Goal: Communication & Community: Answer question/provide support

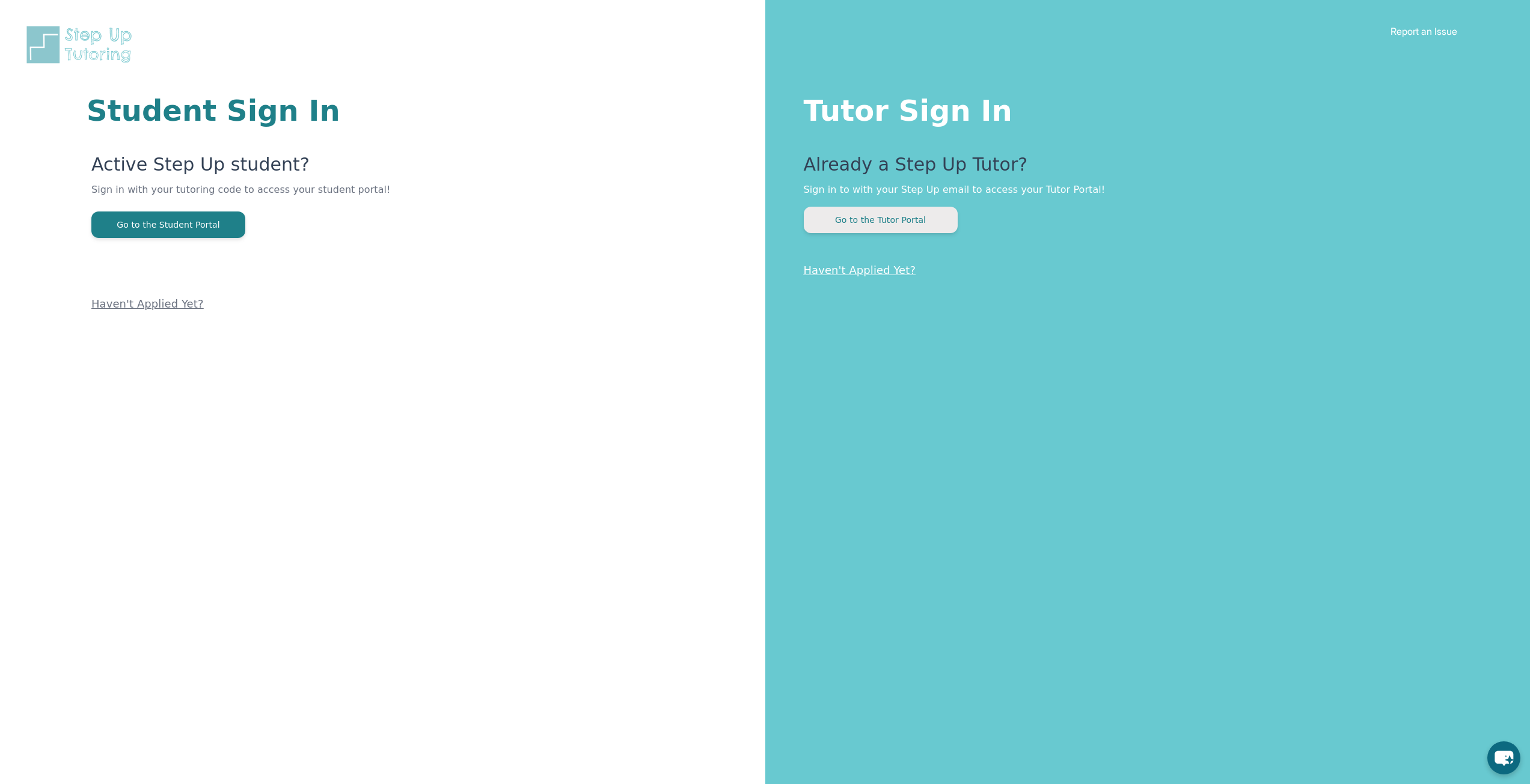
click at [832, 211] on button "Go to the Tutor Portal" at bounding box center [881, 220] width 154 height 27
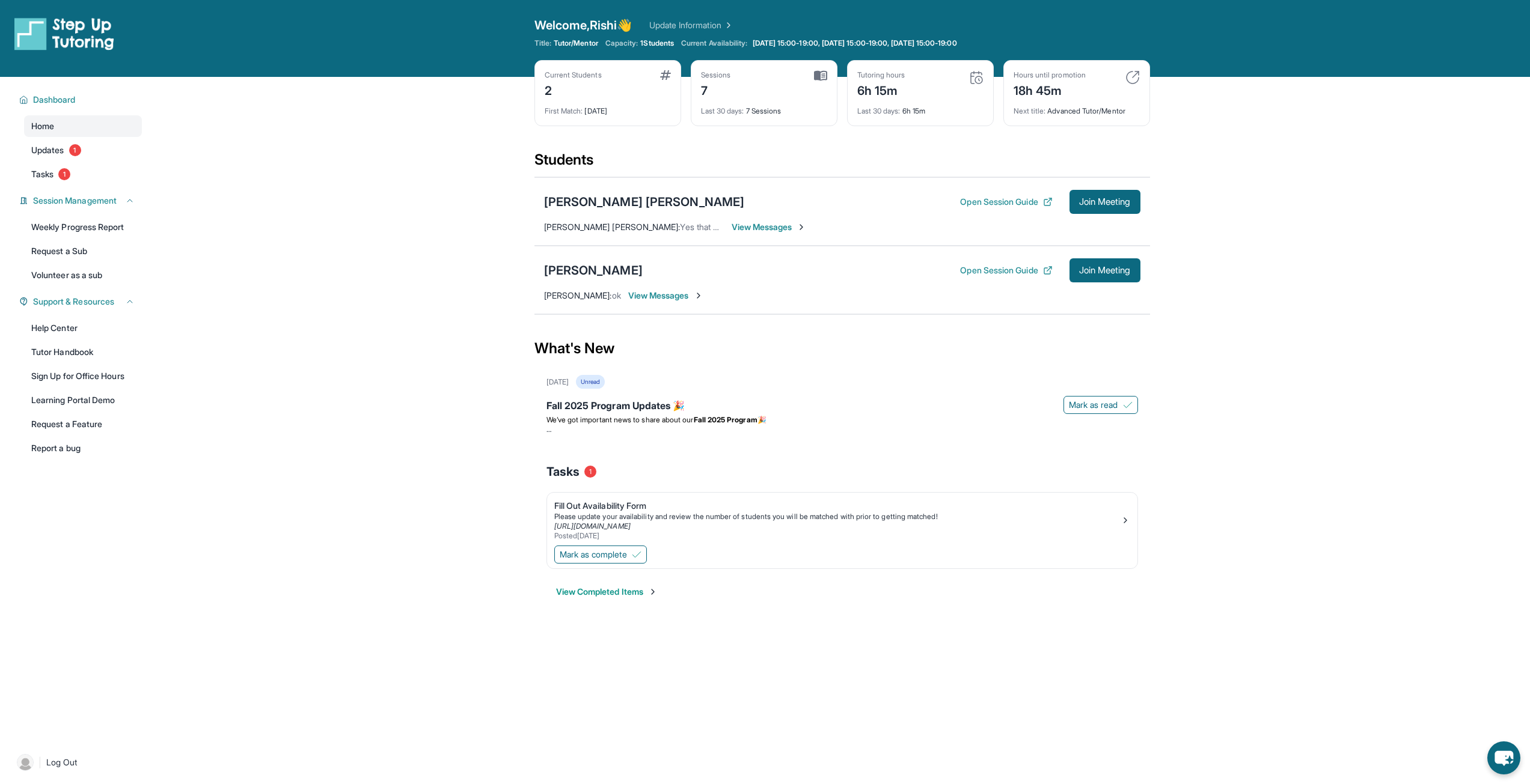
click at [683, 299] on span "View Messages" at bounding box center [666, 296] width 75 height 12
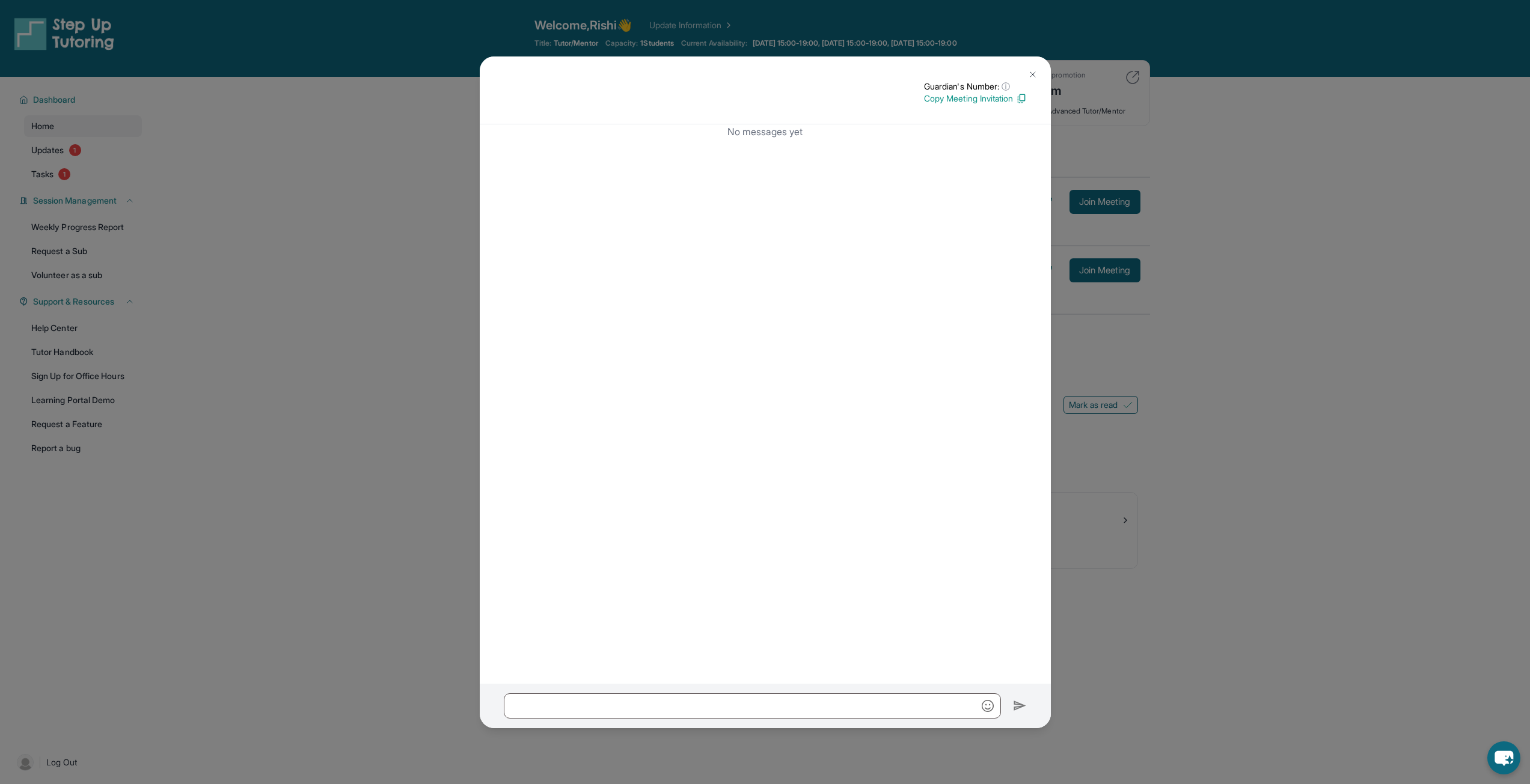
click at [1029, 73] on img at bounding box center [1033, 74] width 10 height 10
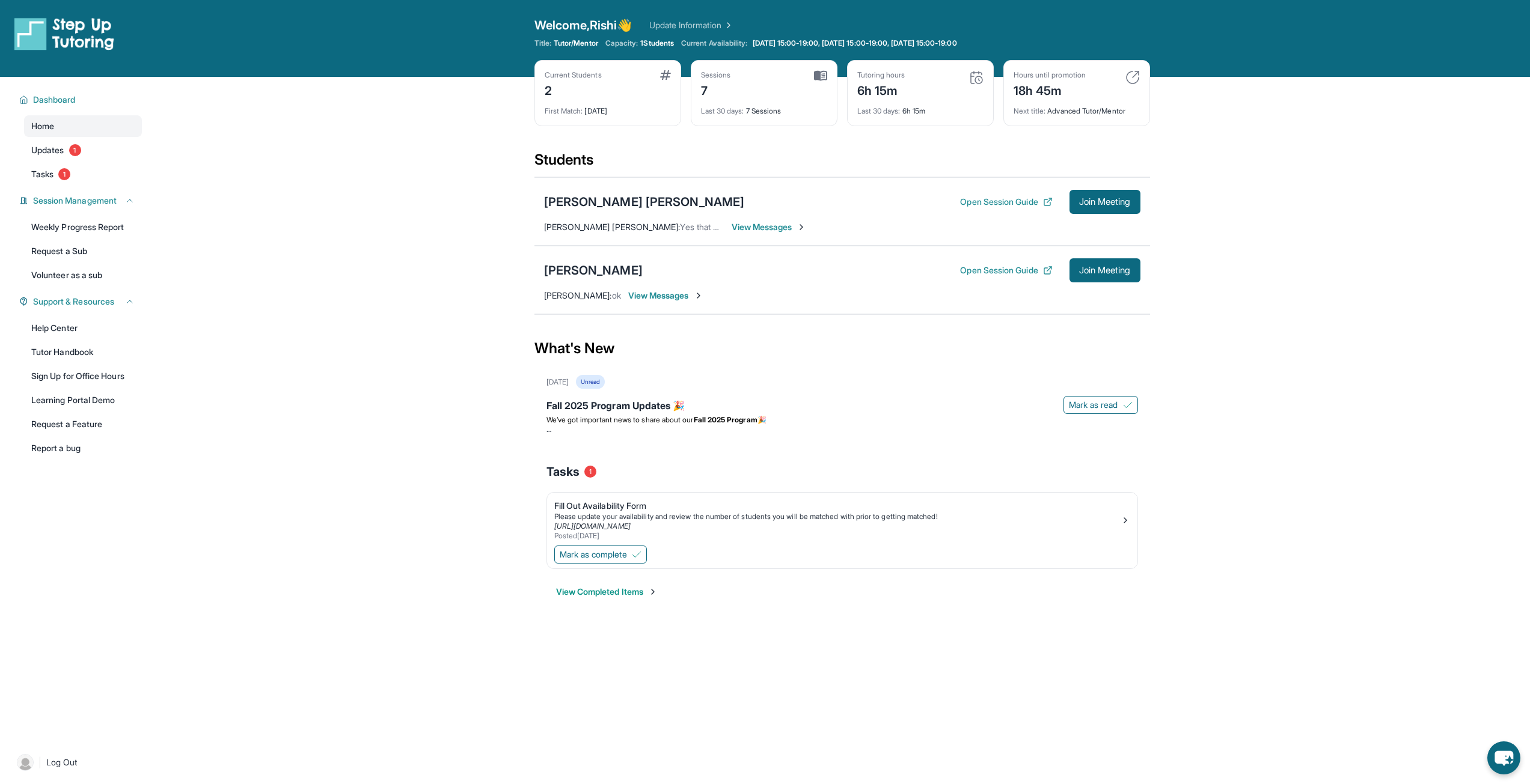
click at [654, 295] on span "View Messages" at bounding box center [666, 296] width 75 height 12
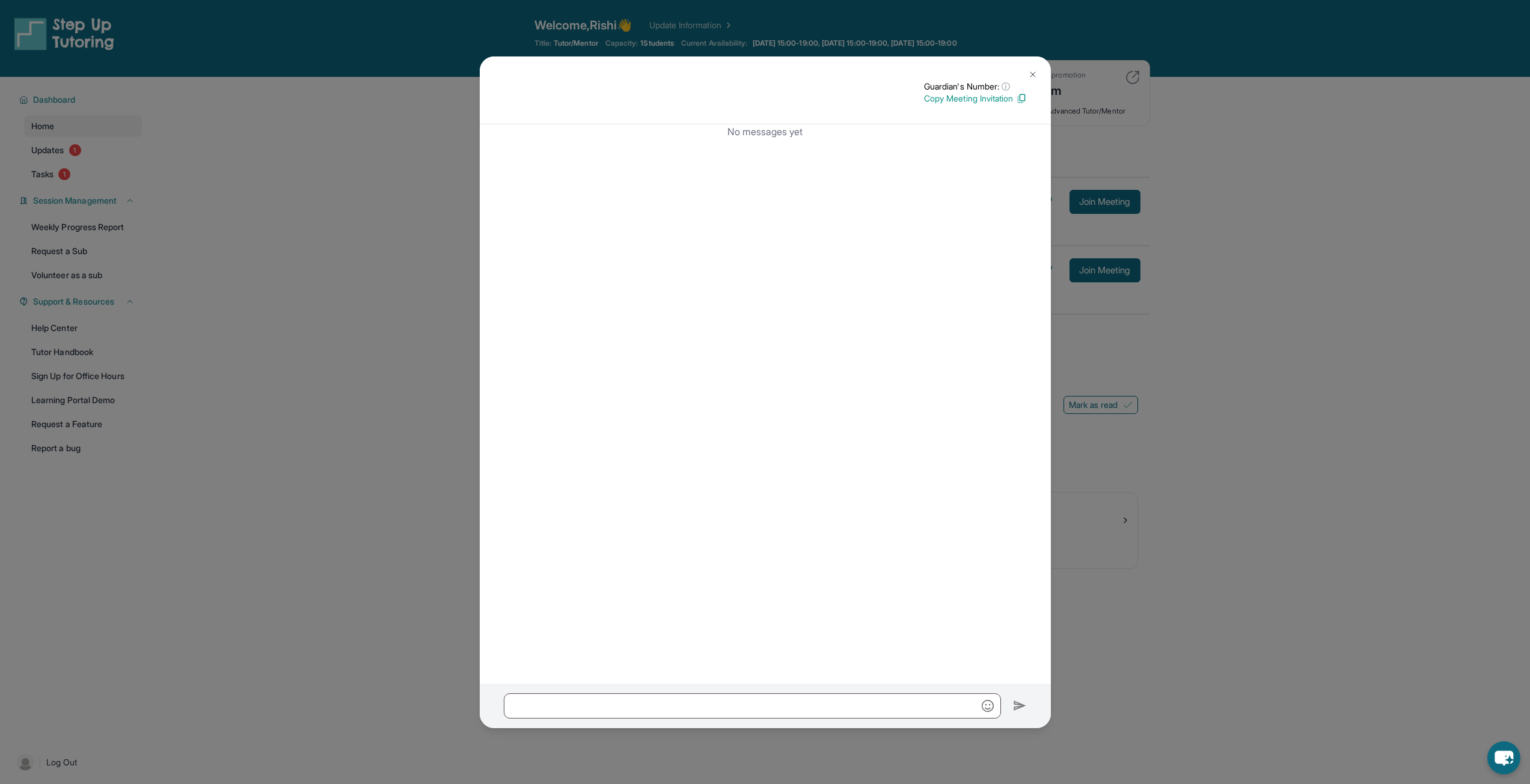
click at [1039, 69] on button at bounding box center [1033, 74] width 24 height 24
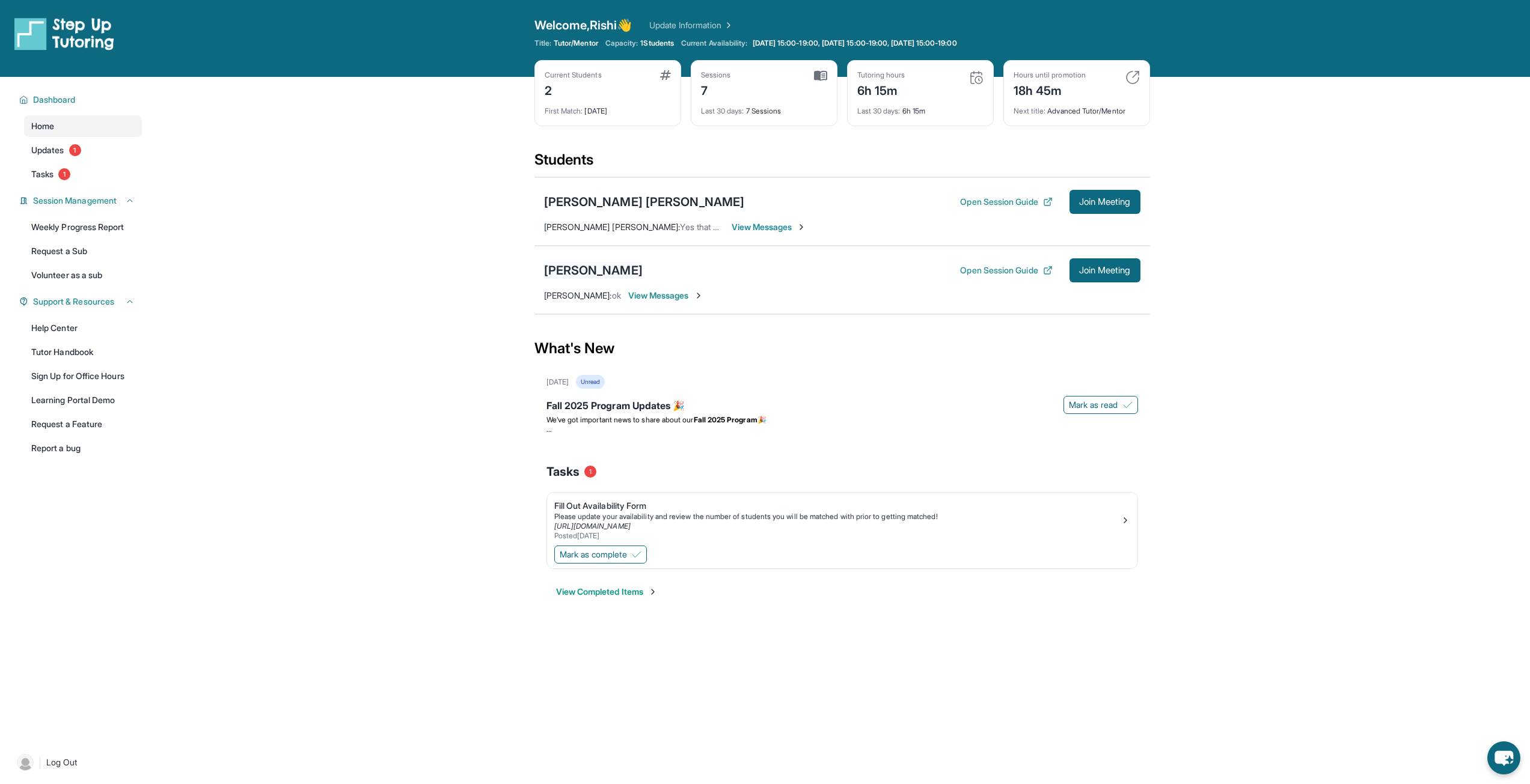
click at [636, 269] on div "[PERSON_NAME]" at bounding box center [593, 270] width 99 height 17
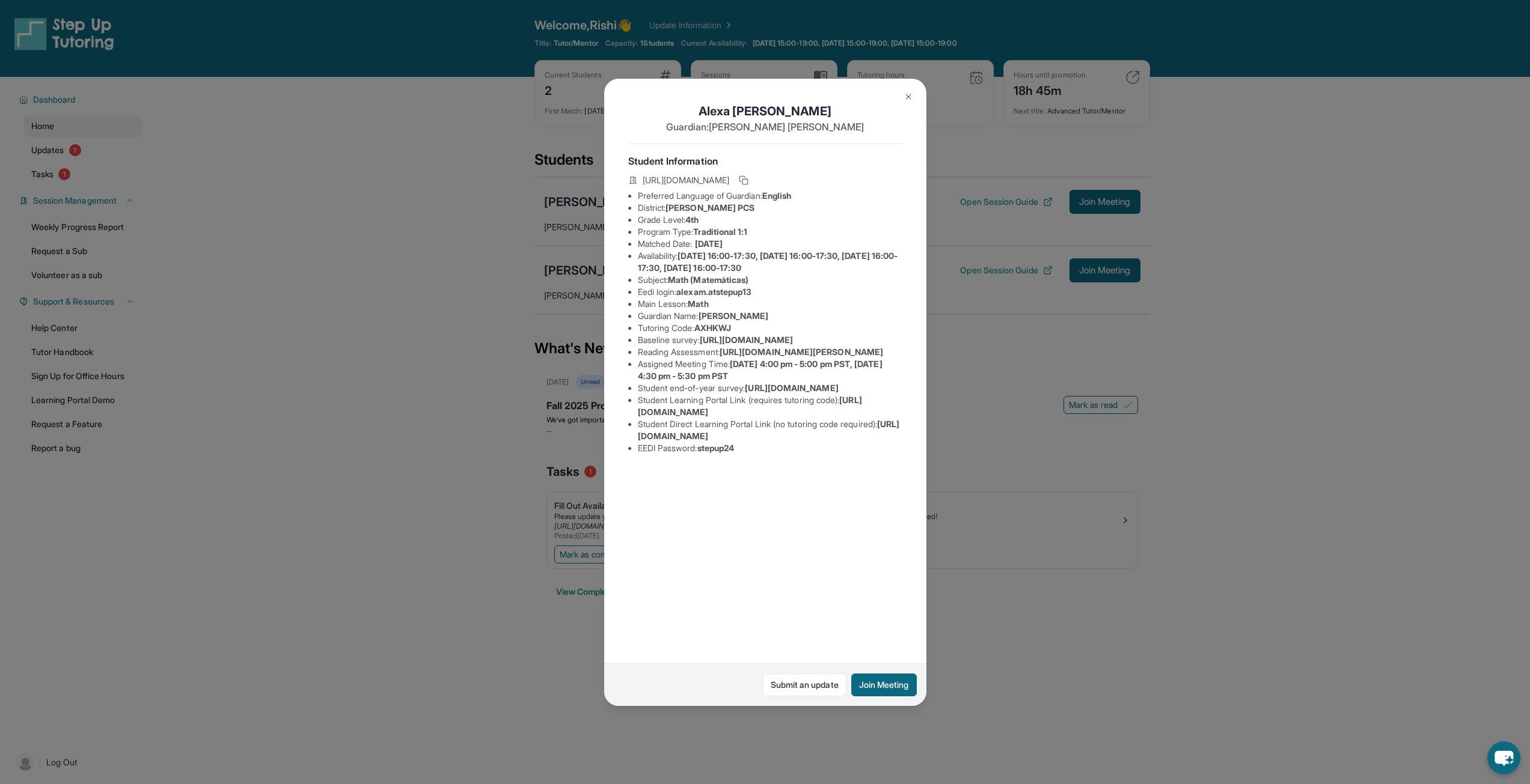
scroll to position [0, 64]
drag, startPoint x: 723, startPoint y: 388, endPoint x: 860, endPoint y: 403, distance: 137.8
click at [860, 358] on li "Reading Assessment : https://qxinqrdf.paperform.co/?id=2025-s13613&name=Alexa%2…" at bounding box center [770, 352] width 265 height 12
copy li "[URL][DOMAIN_NAME][PERSON_NAME]"
click at [757, 299] on li "Main Lesson : Math" at bounding box center [770, 304] width 265 height 12
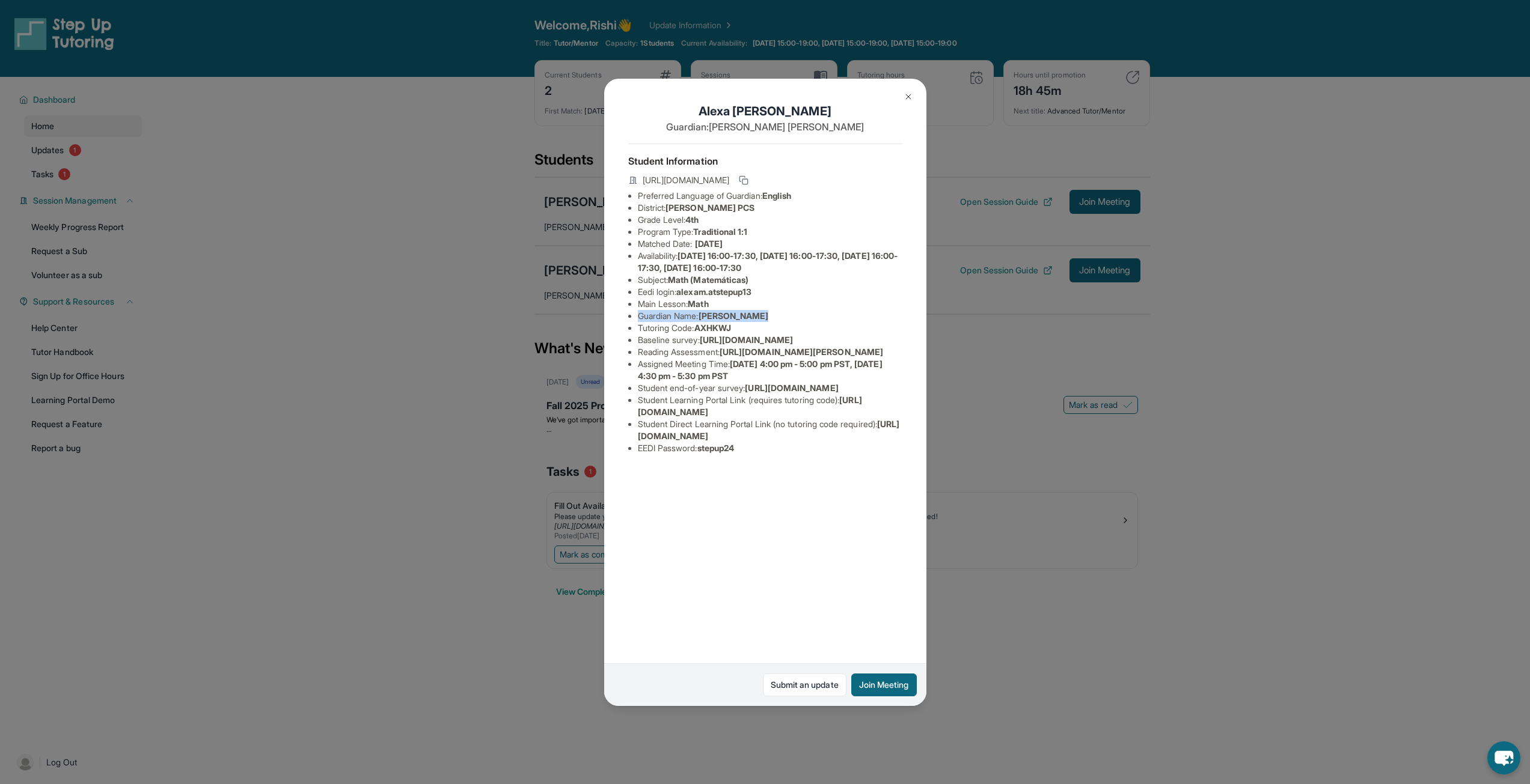
drag, startPoint x: 716, startPoint y: 312, endPoint x: 825, endPoint y: 301, distance: 109.6
click at [823, 302] on ul "Preferred Language of Guardian: English District: E.L. Haynes PCS Grade Level: …" at bounding box center [765, 322] width 274 height 265
click at [700, 345] on span "[URL][DOMAIN_NAME]" at bounding box center [746, 340] width 93 height 10
drag, startPoint x: 694, startPoint y: 355, endPoint x: 568, endPoint y: 355, distance: 126.0
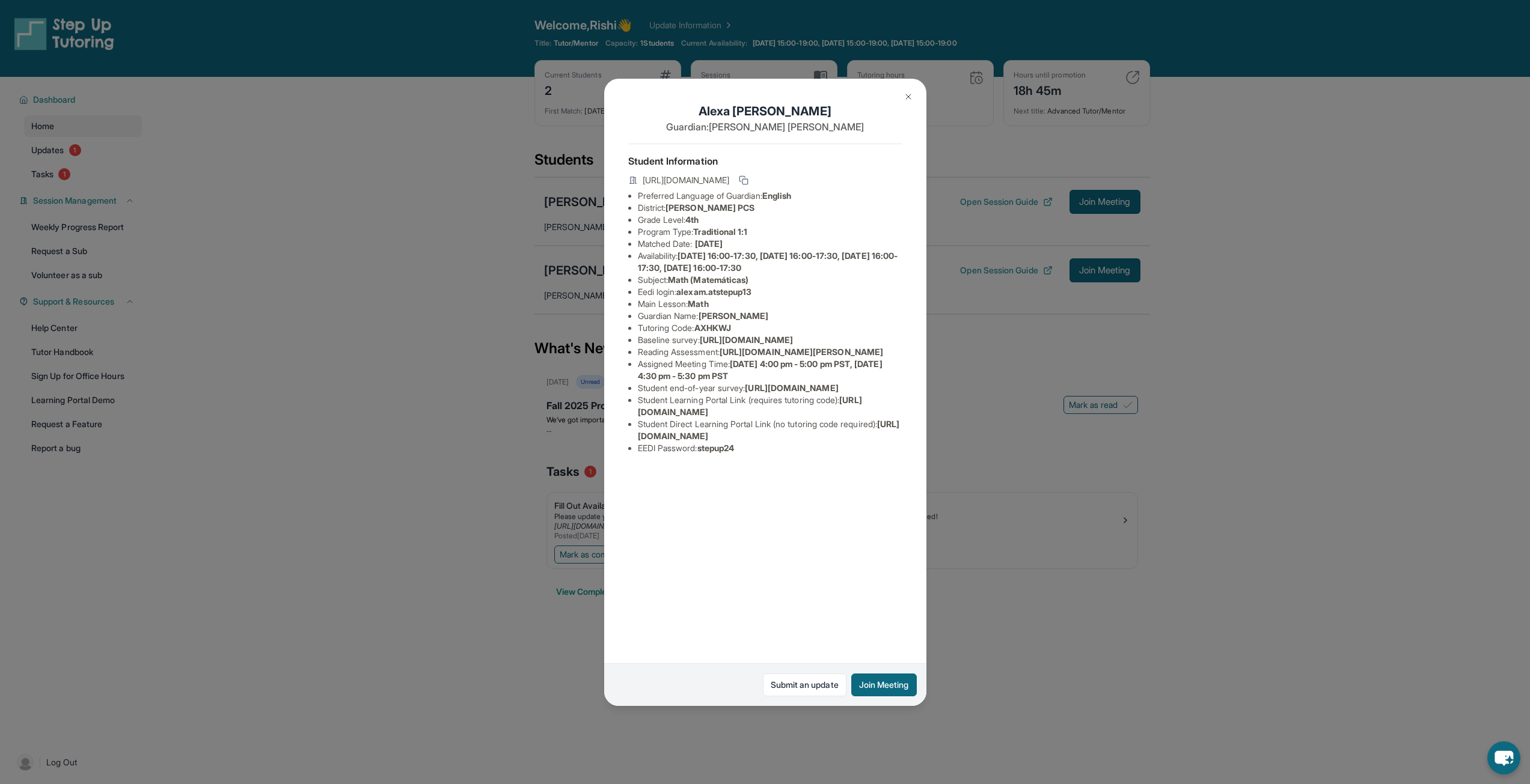
click at [568, 355] on div "Alexa Miguel Mejia Guardian: Ashley Miguel Student Information https://student-…" at bounding box center [765, 392] width 1530 height 784
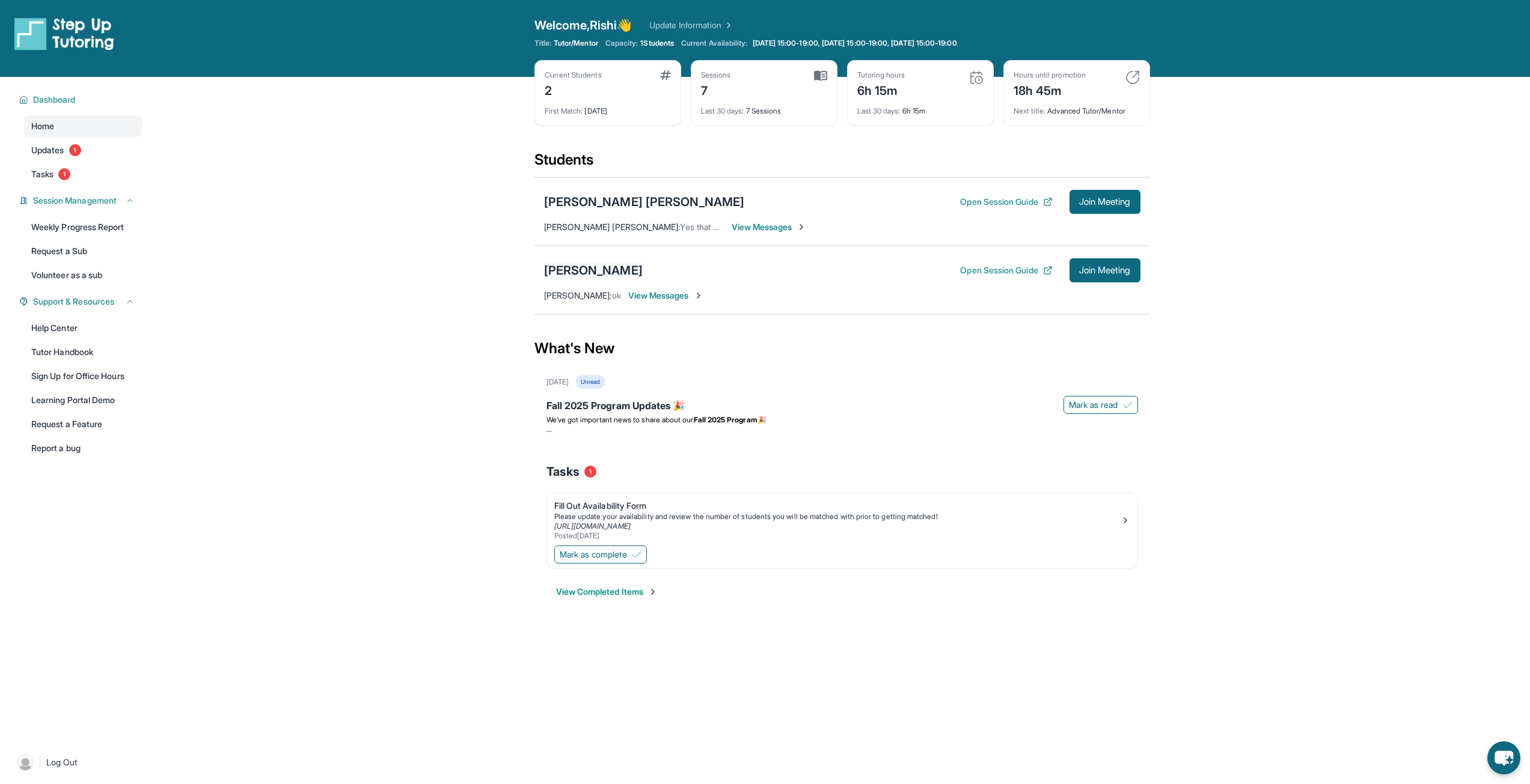
click at [621, 275] on div "[PERSON_NAME]" at bounding box center [593, 270] width 99 height 17
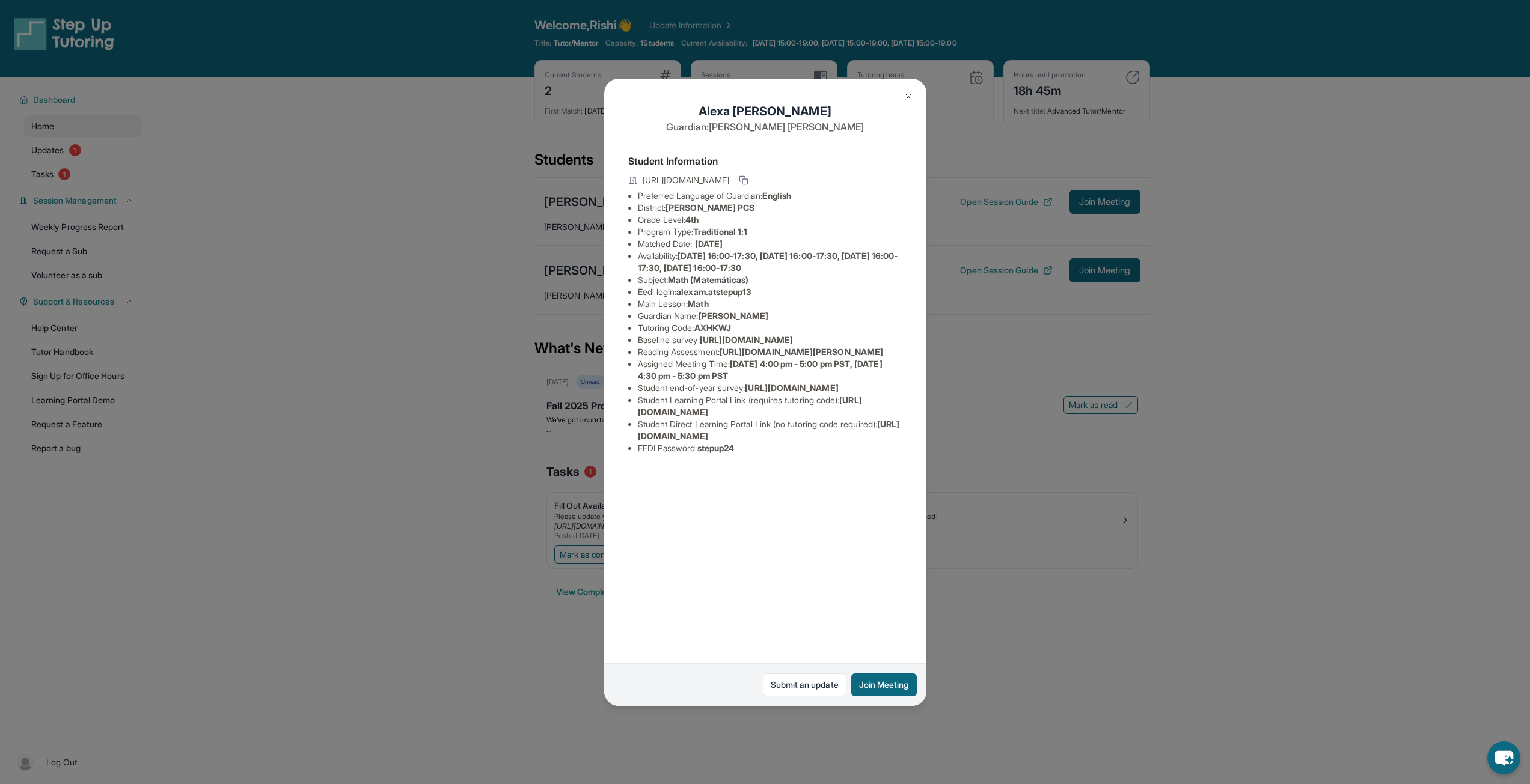
drag, startPoint x: 636, startPoint y: 507, endPoint x: 849, endPoint y: 513, distance: 213.1
click at [849, 454] on ul "Preferred Language of Guardian: English District: E.L. Haynes PCS Grade Level: …" at bounding box center [765, 322] width 274 height 265
click at [840, 441] on span "[URL][DOMAIN_NAME]" at bounding box center [769, 429] width 262 height 22
click at [748, 177] on icon at bounding box center [744, 180] width 10 height 10
click at [904, 99] on img at bounding box center [909, 97] width 10 height 10
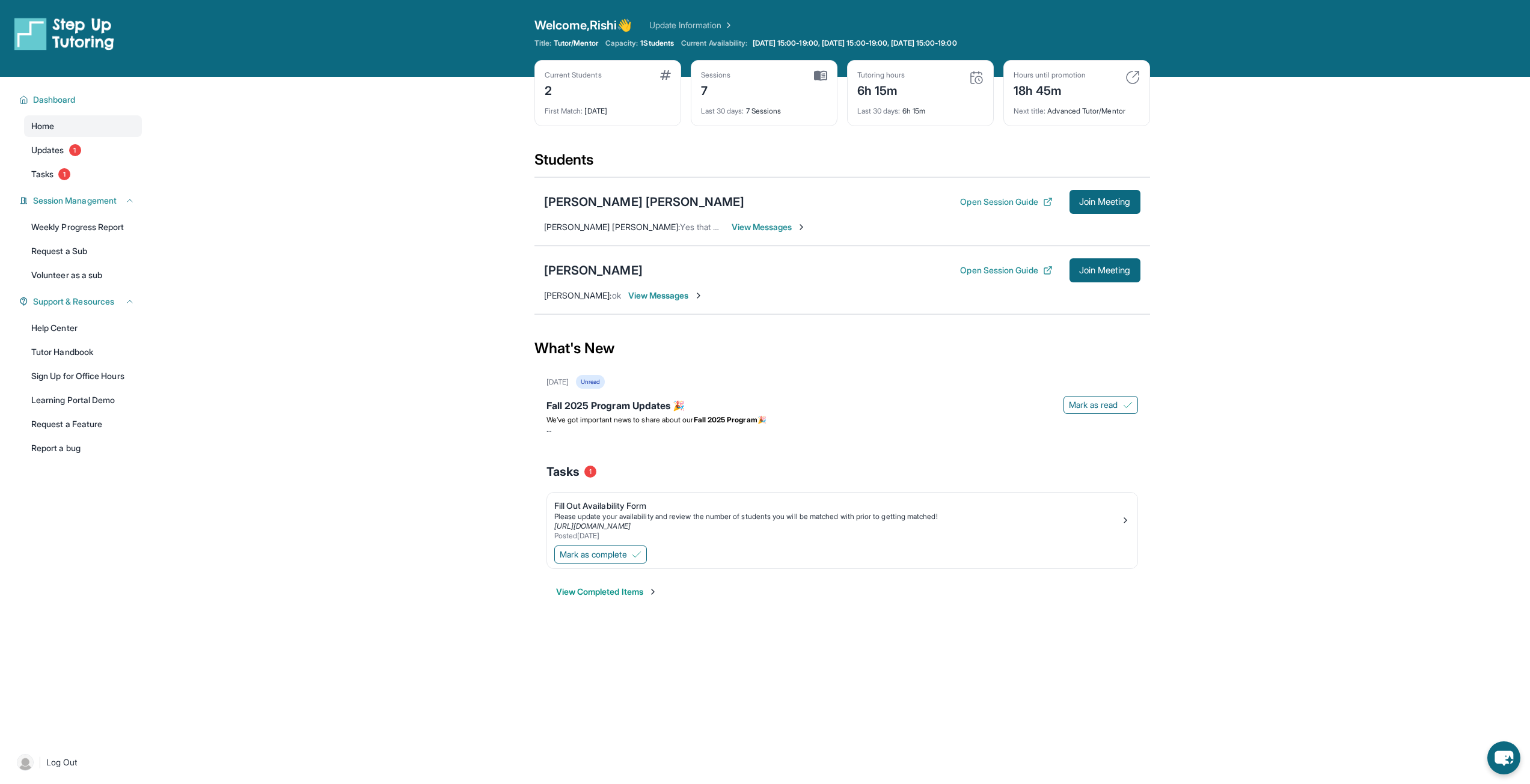
click at [672, 305] on div "Alexa Miguel Mejia Open Session Guide Join Meeting Ashley Miguel : ok View Mess…" at bounding box center [842, 280] width 616 height 68
click at [675, 288] on div "Alexa Miguel Mejia Open Session Guide Join Meeting Ashley Miguel : ok View Mess…" at bounding box center [842, 280] width 616 height 68
click at [670, 299] on span "View Messages" at bounding box center [666, 296] width 75 height 12
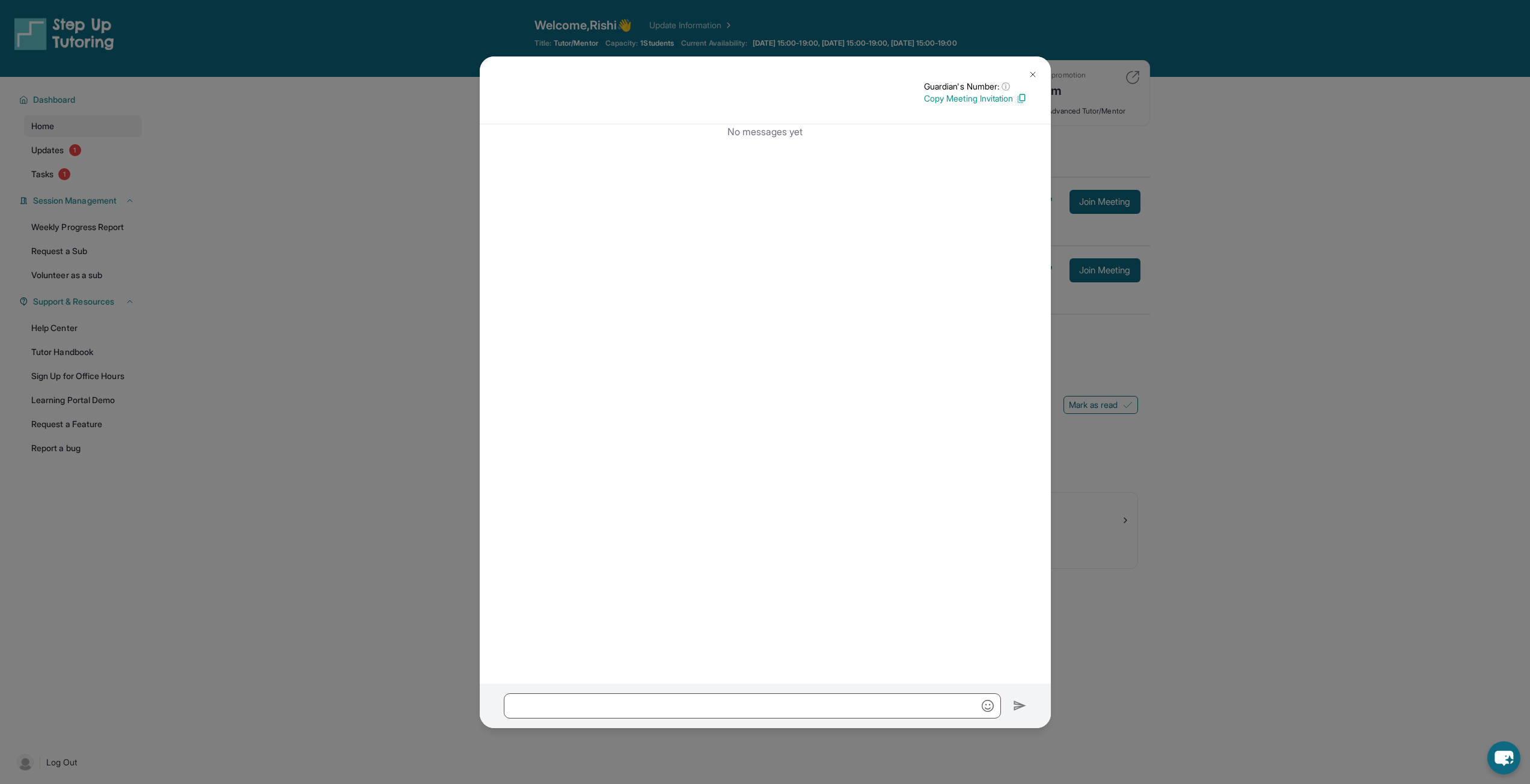
click at [1034, 72] on img at bounding box center [1033, 74] width 10 height 10
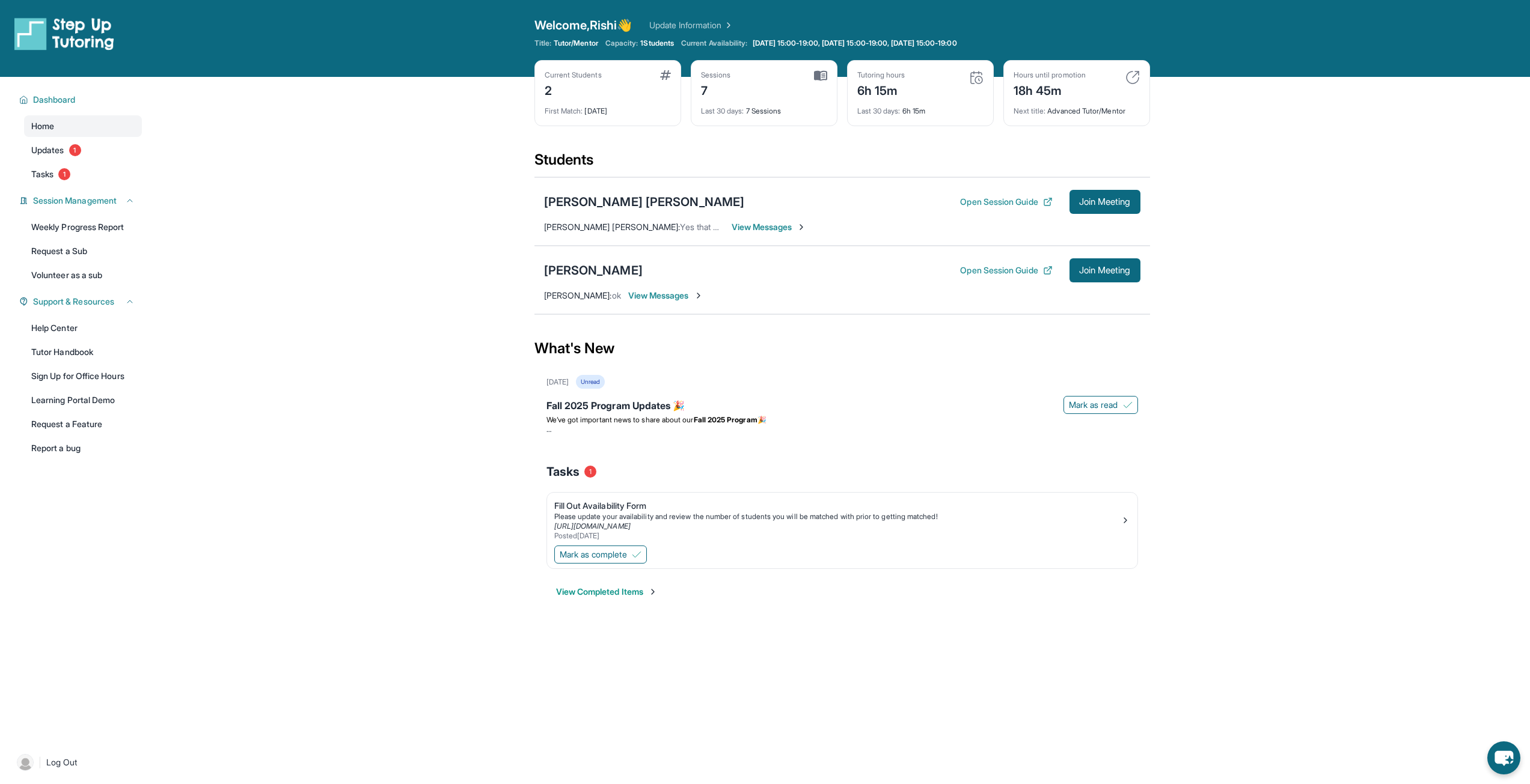
click at [732, 224] on span "View Messages" at bounding box center [769, 227] width 75 height 12
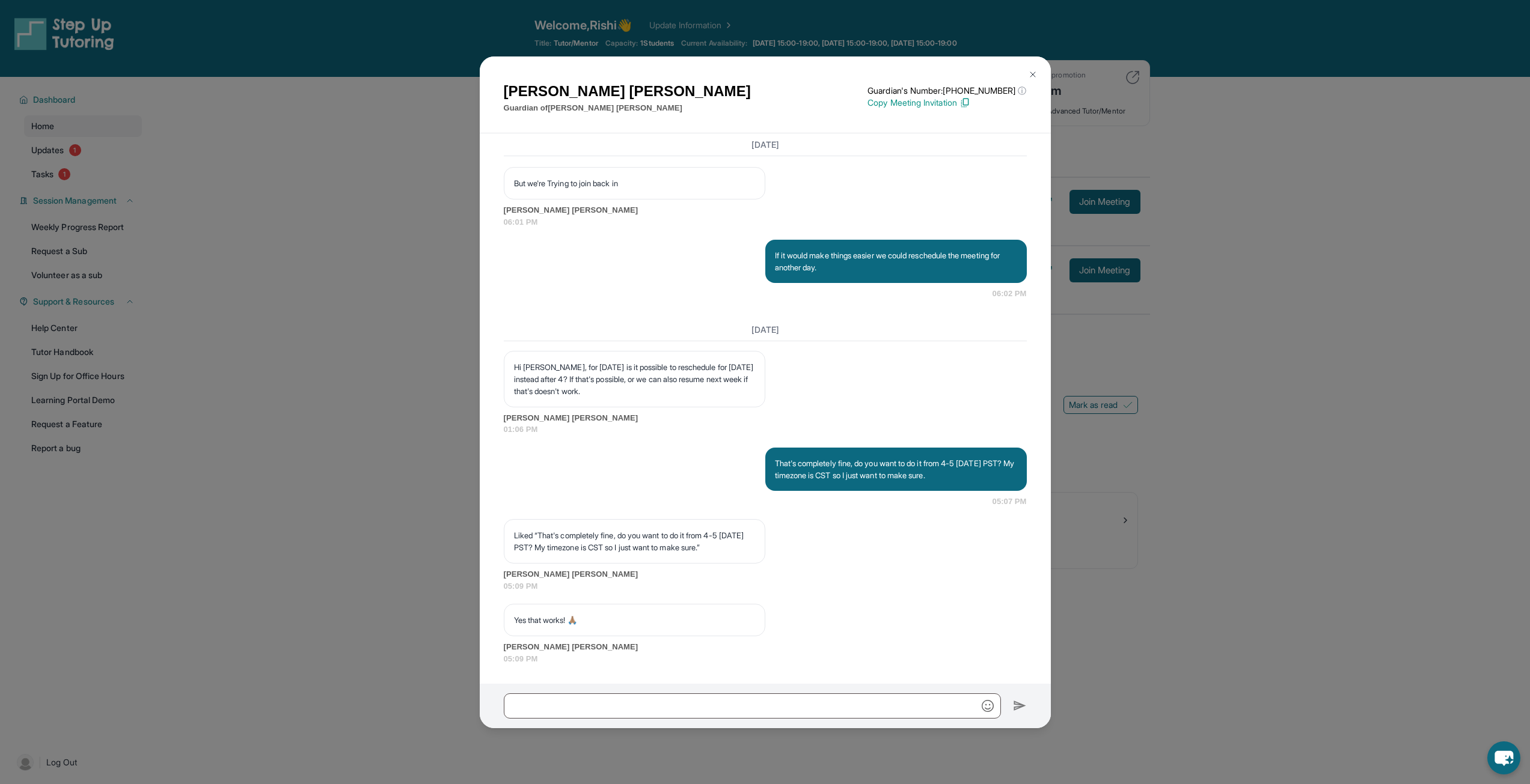
scroll to position [3031, 0]
click at [1034, 72] on img at bounding box center [1033, 74] width 10 height 10
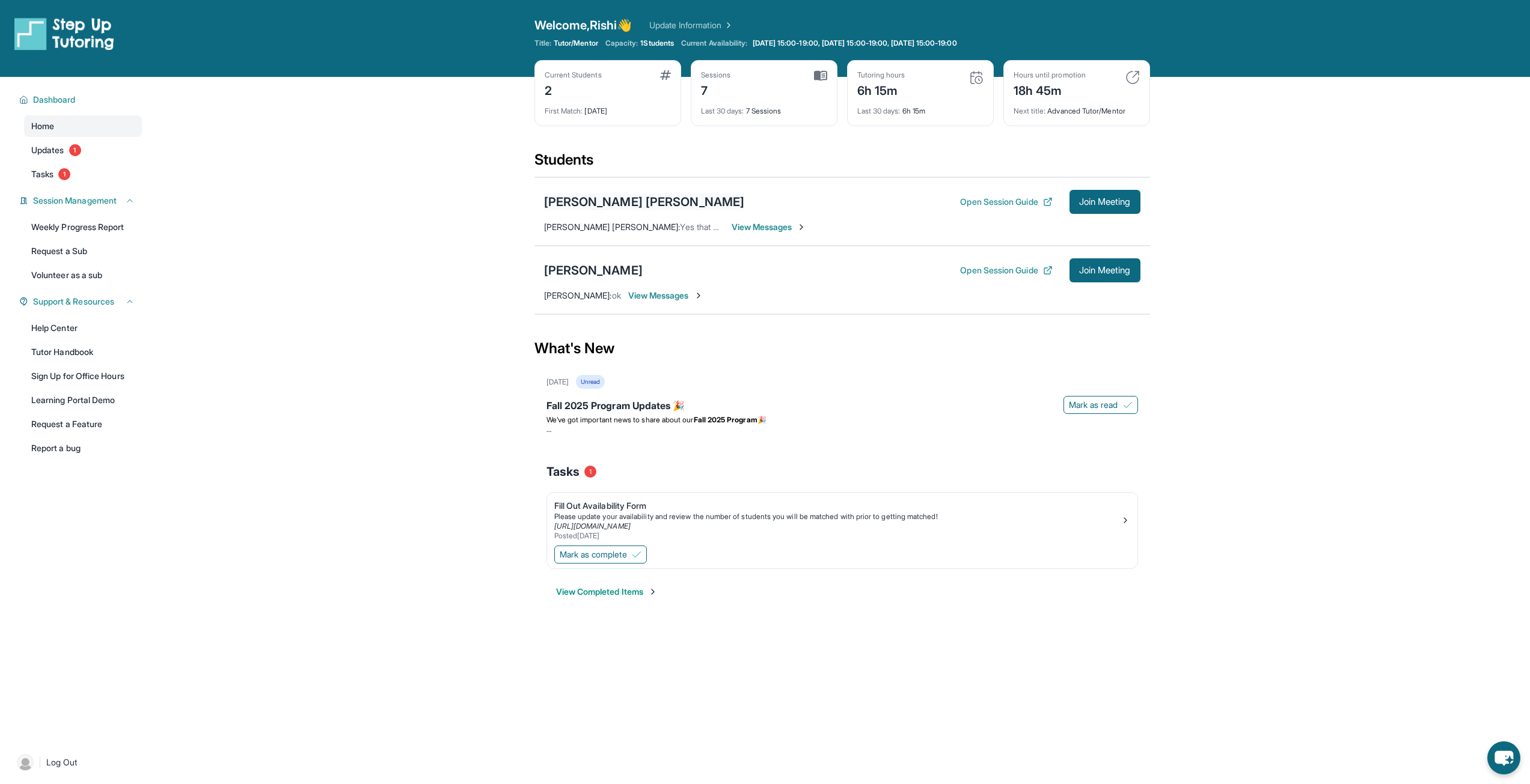
click at [644, 203] on div "[PERSON_NAME] [PERSON_NAME]" at bounding box center [645, 202] width 201 height 17
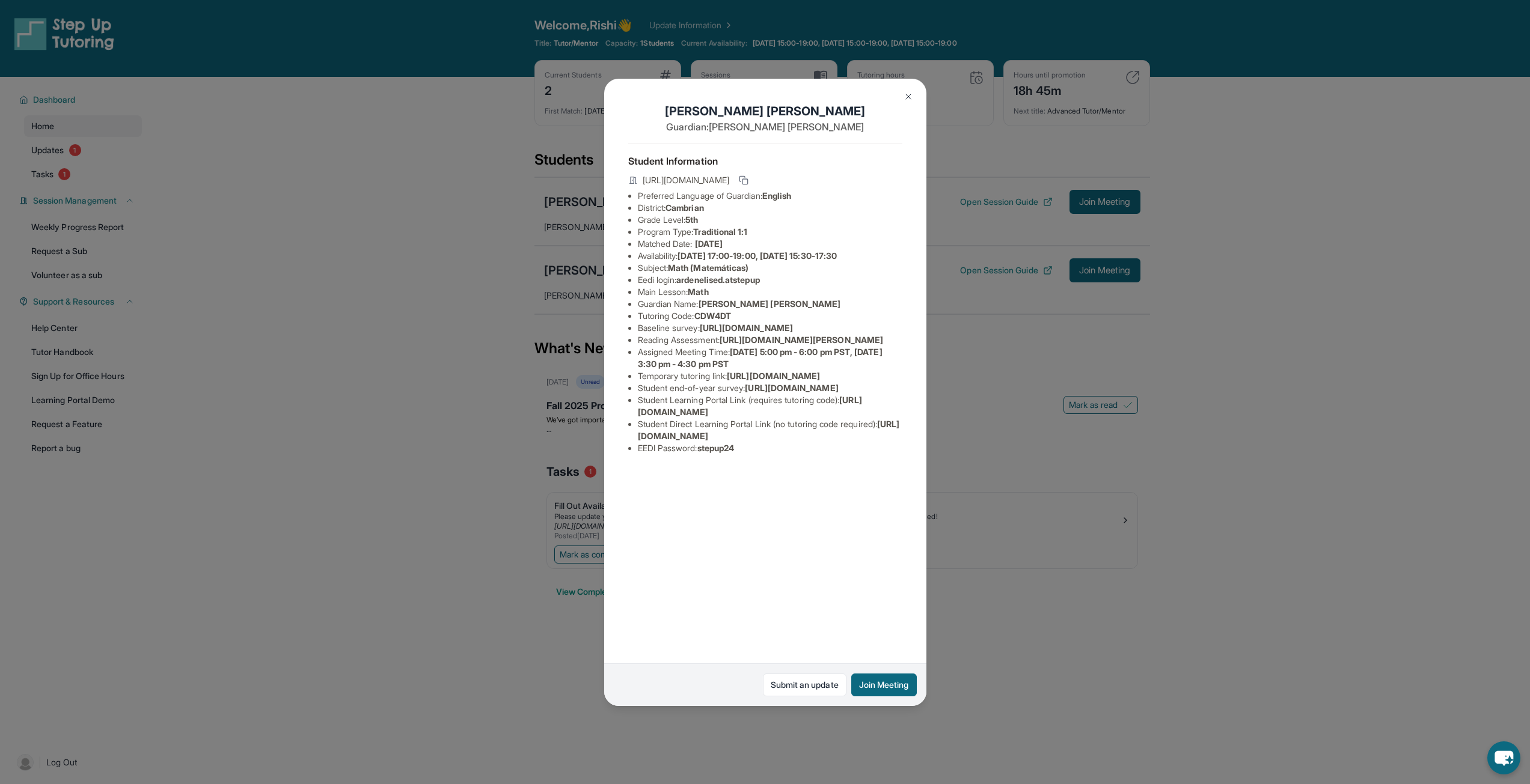
click at [908, 92] on img at bounding box center [909, 97] width 10 height 10
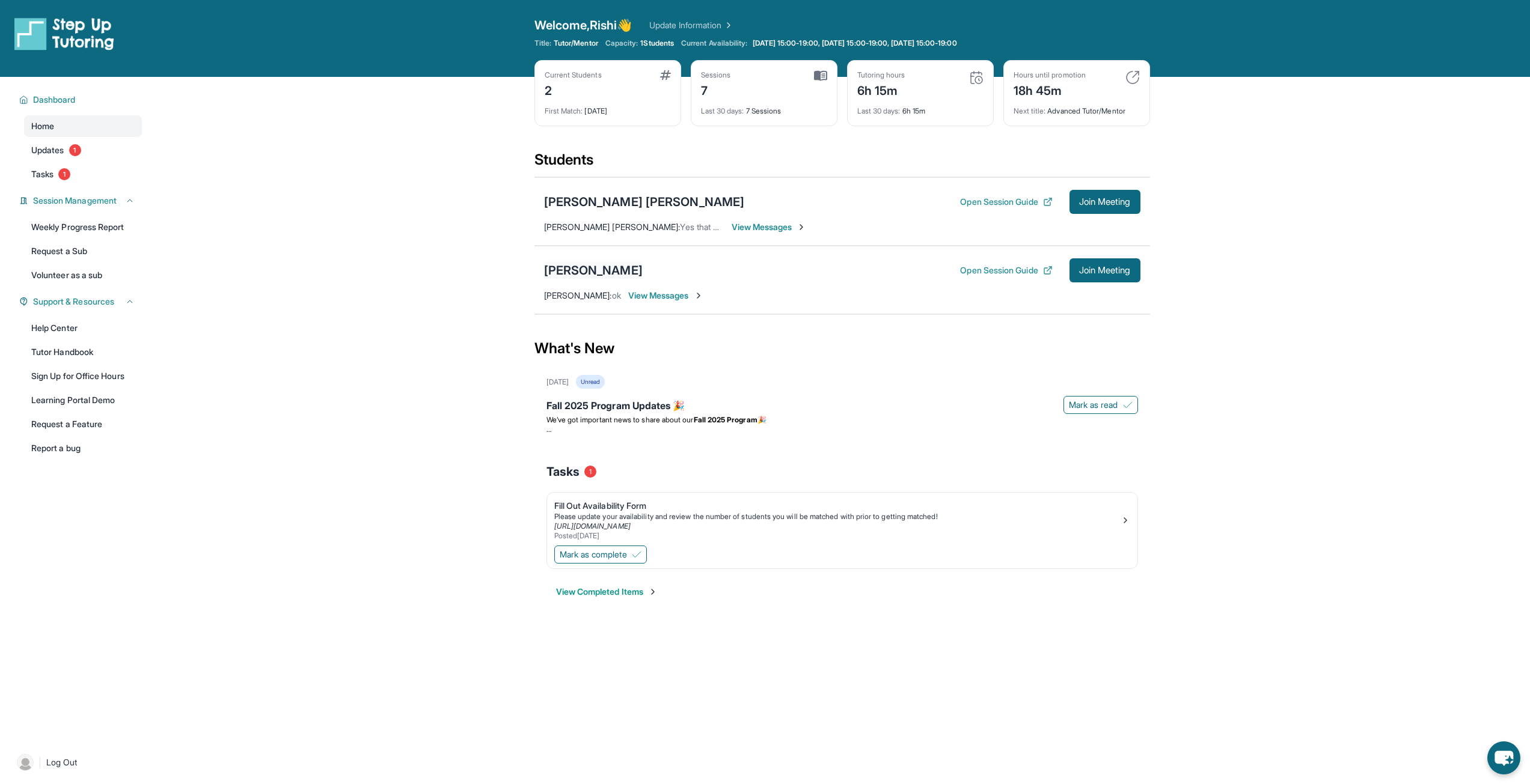
click at [606, 268] on div "[PERSON_NAME]" at bounding box center [593, 270] width 99 height 17
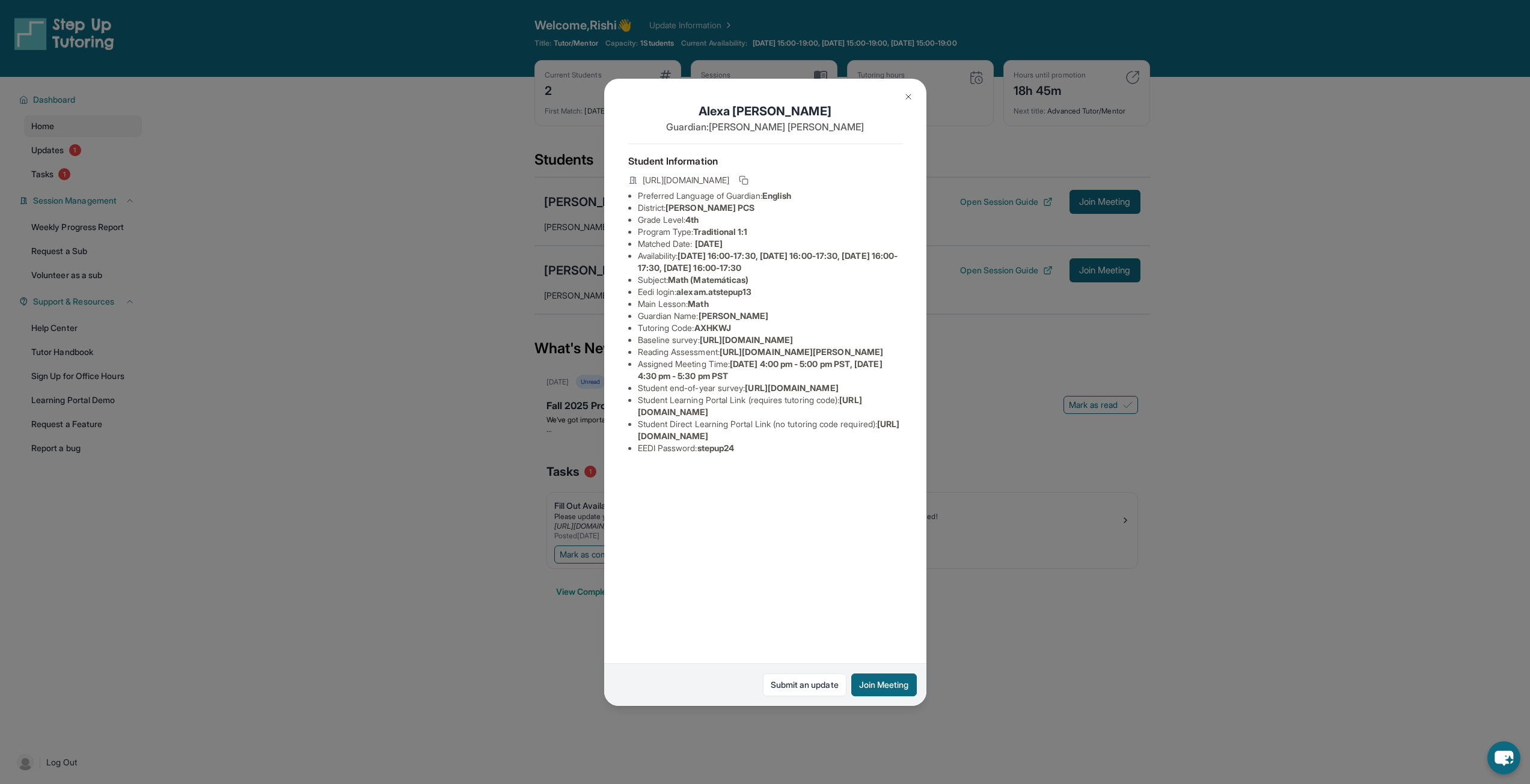
drag, startPoint x: 893, startPoint y: 531, endPoint x: 632, endPoint y: 536, distance: 261.0
click at [632, 454] on ul "Preferred Language of Guardian: English District: E.L. Haynes PCS Grade Level: …" at bounding box center [765, 322] width 274 height 265
copy span "[URL][DOMAIN_NAME]"
click at [915, 99] on button at bounding box center [908, 96] width 24 height 24
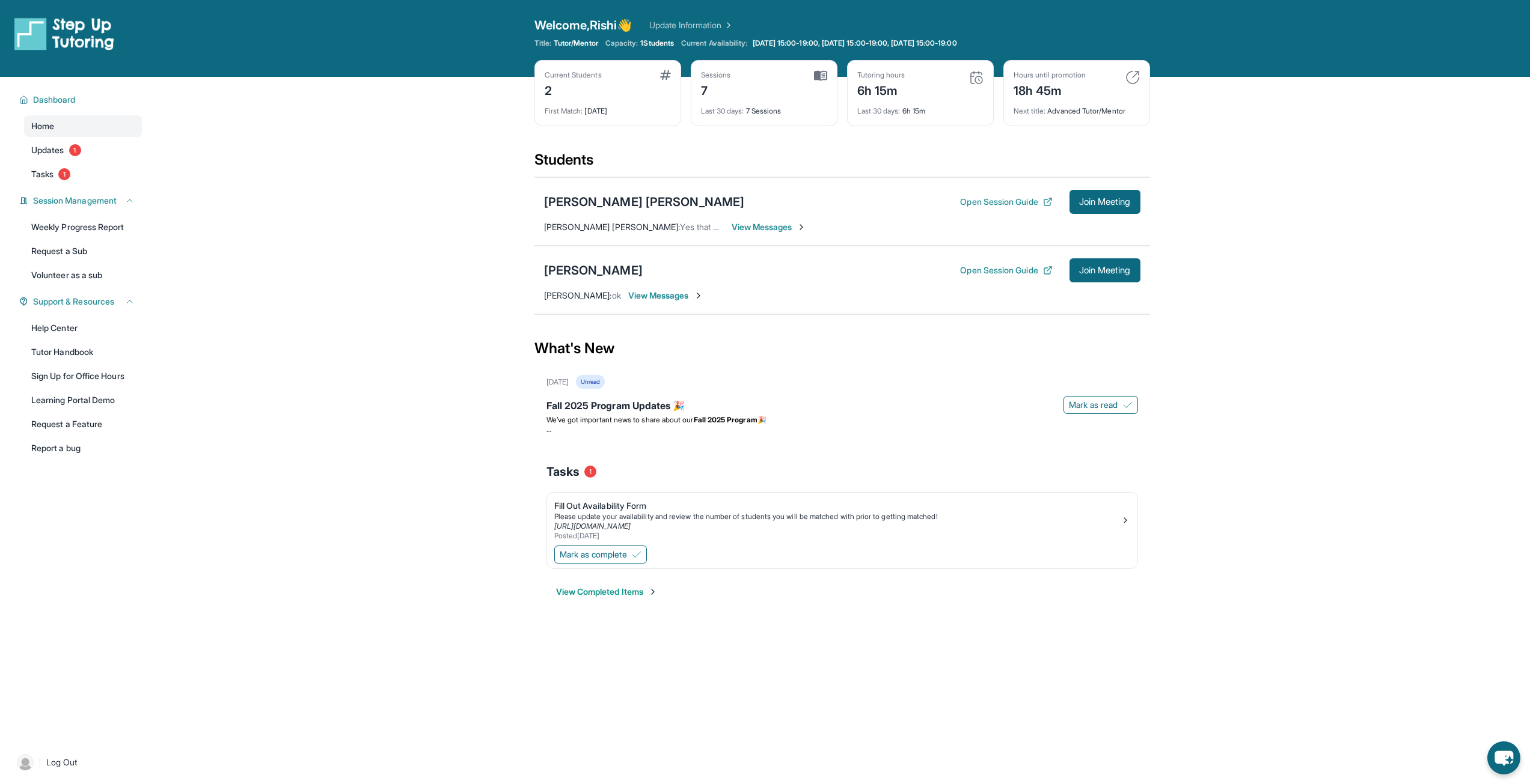
click at [671, 293] on span "View Messages" at bounding box center [666, 296] width 75 height 12
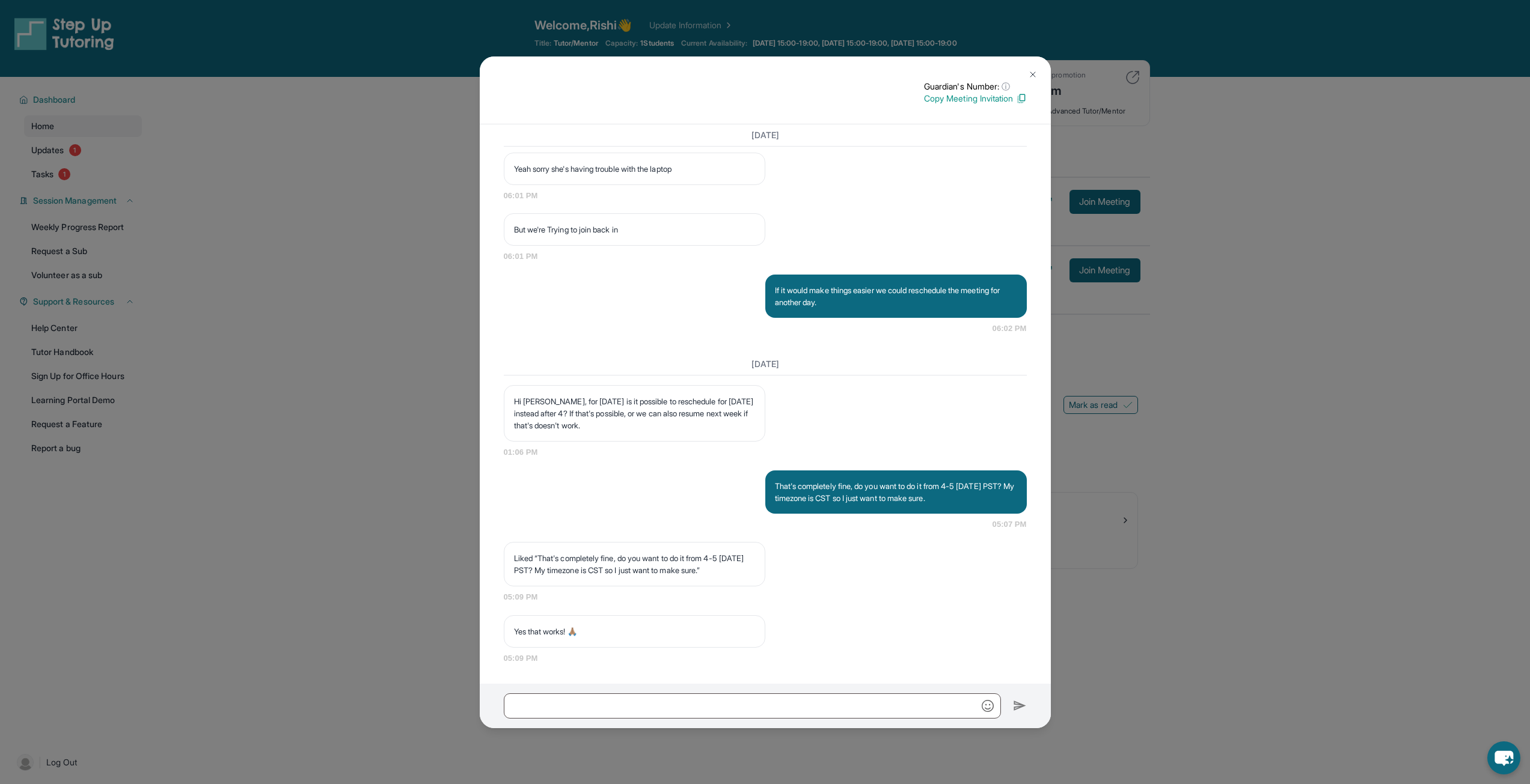
scroll to position [2927, 0]
click at [874, 704] on input "text" at bounding box center [752, 706] width 497 height 25
click at [1033, 66] on button at bounding box center [1033, 74] width 24 height 24
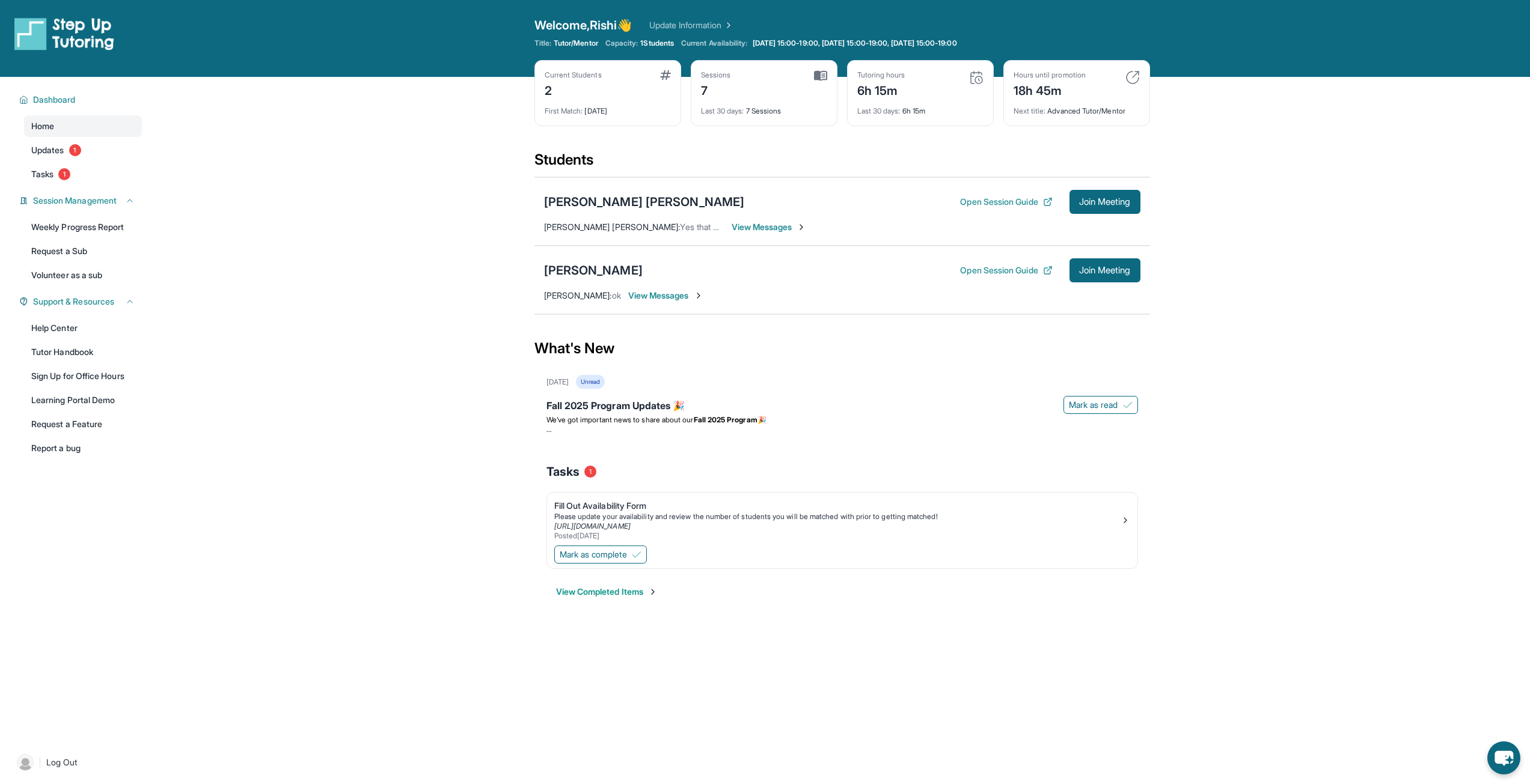
click at [660, 292] on span "View Messages" at bounding box center [666, 296] width 75 height 12
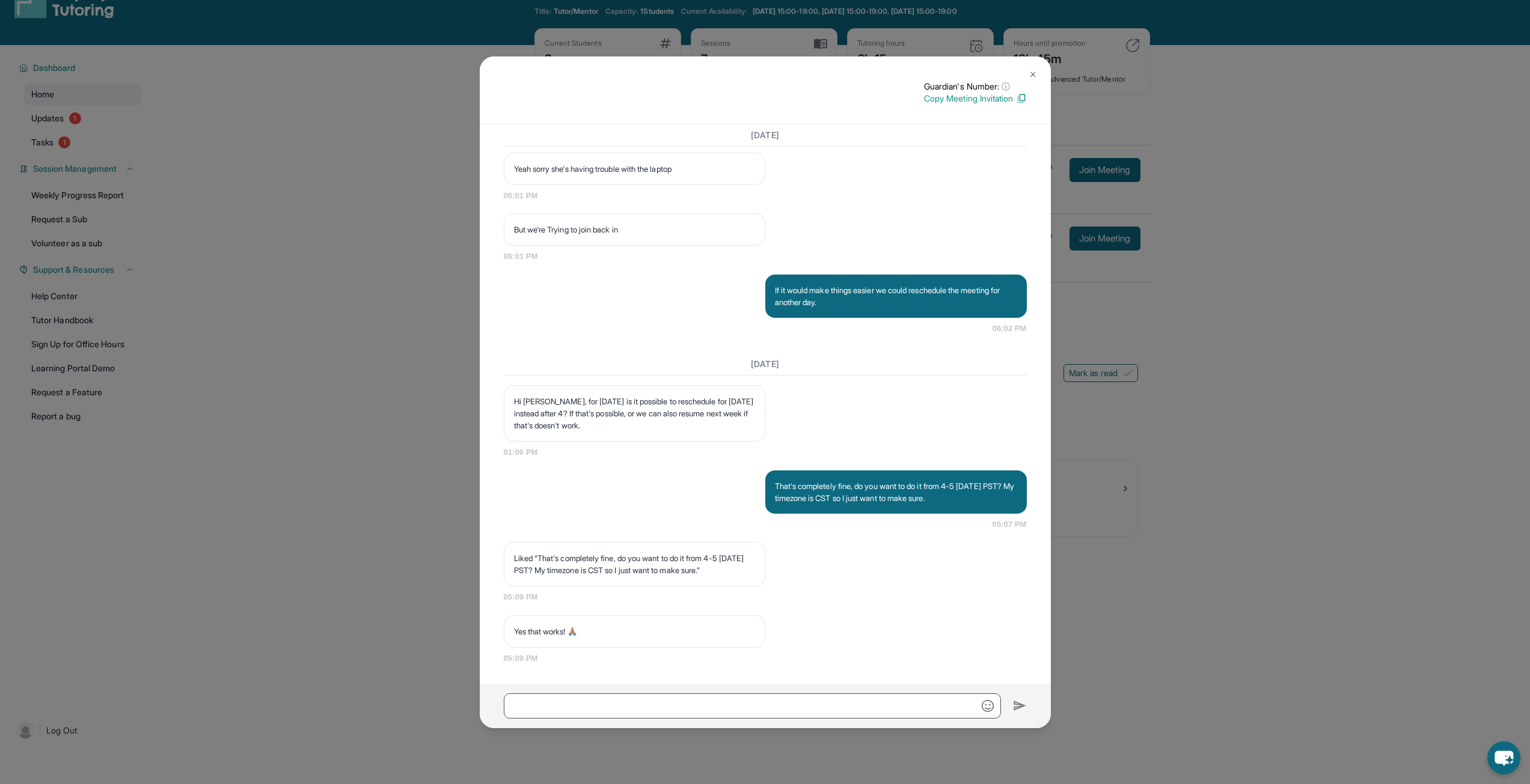
scroll to position [60, 0]
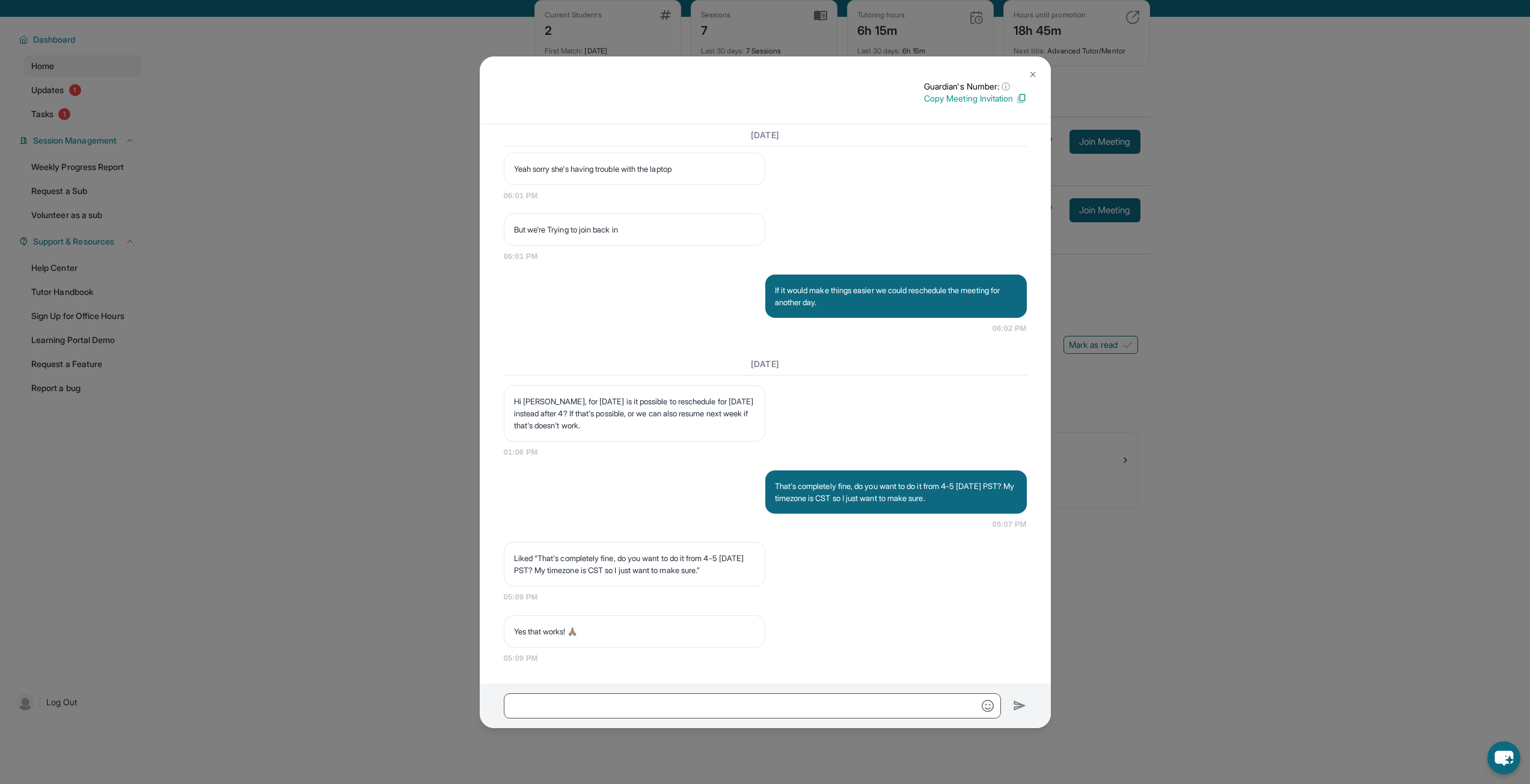
click at [1028, 74] on img at bounding box center [1033, 74] width 10 height 10
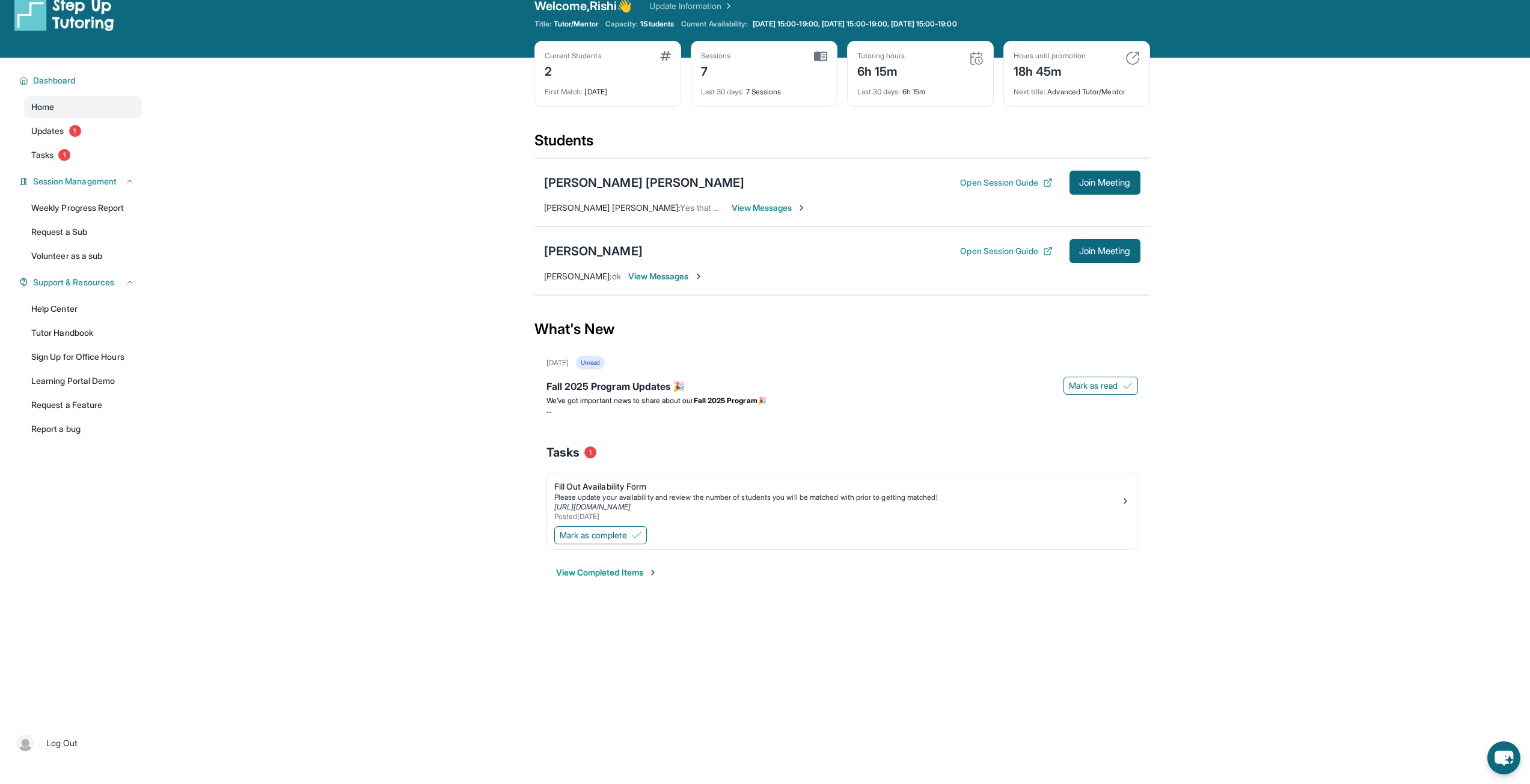
scroll to position [0, 0]
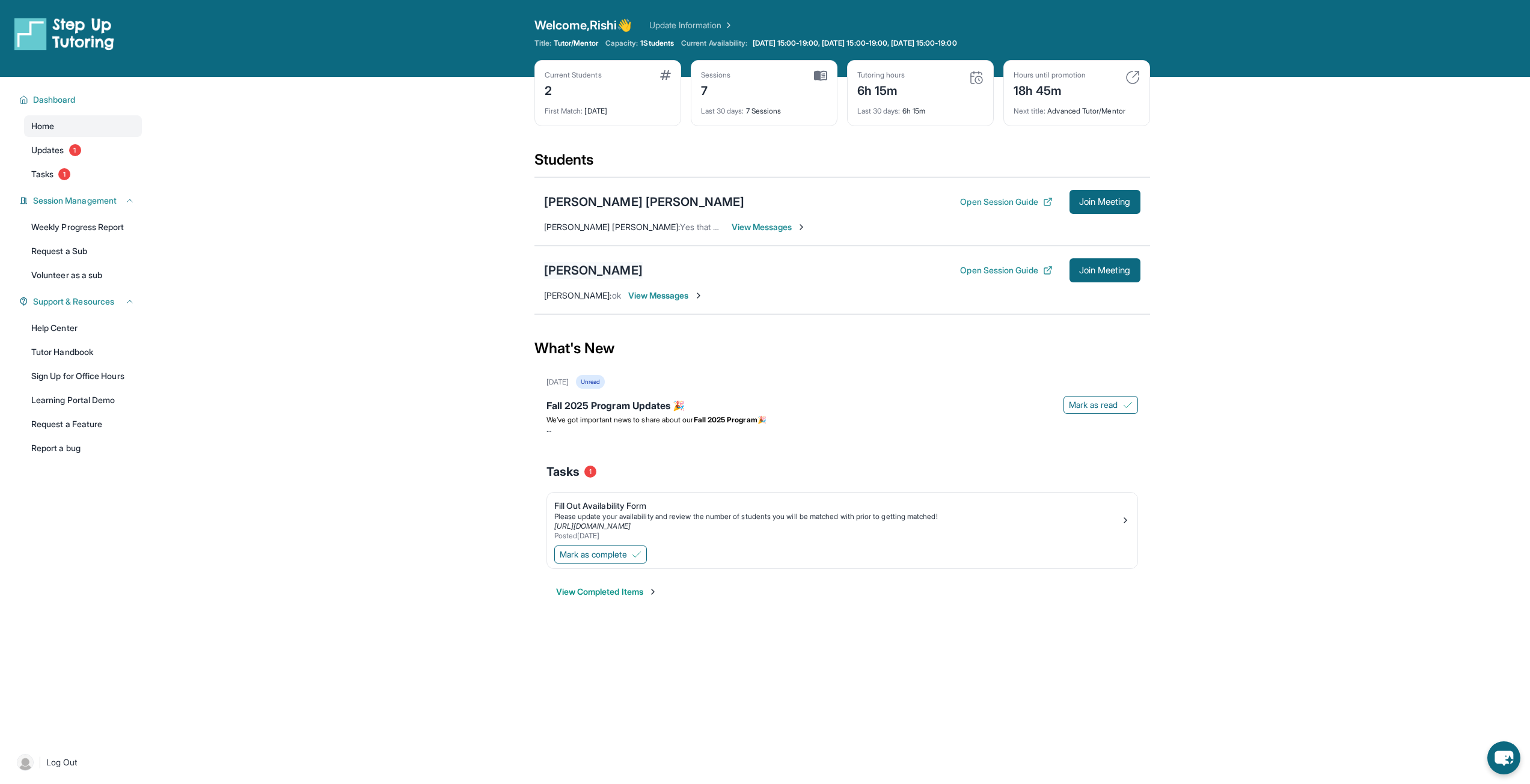
click at [600, 265] on div "[PERSON_NAME]" at bounding box center [593, 270] width 99 height 17
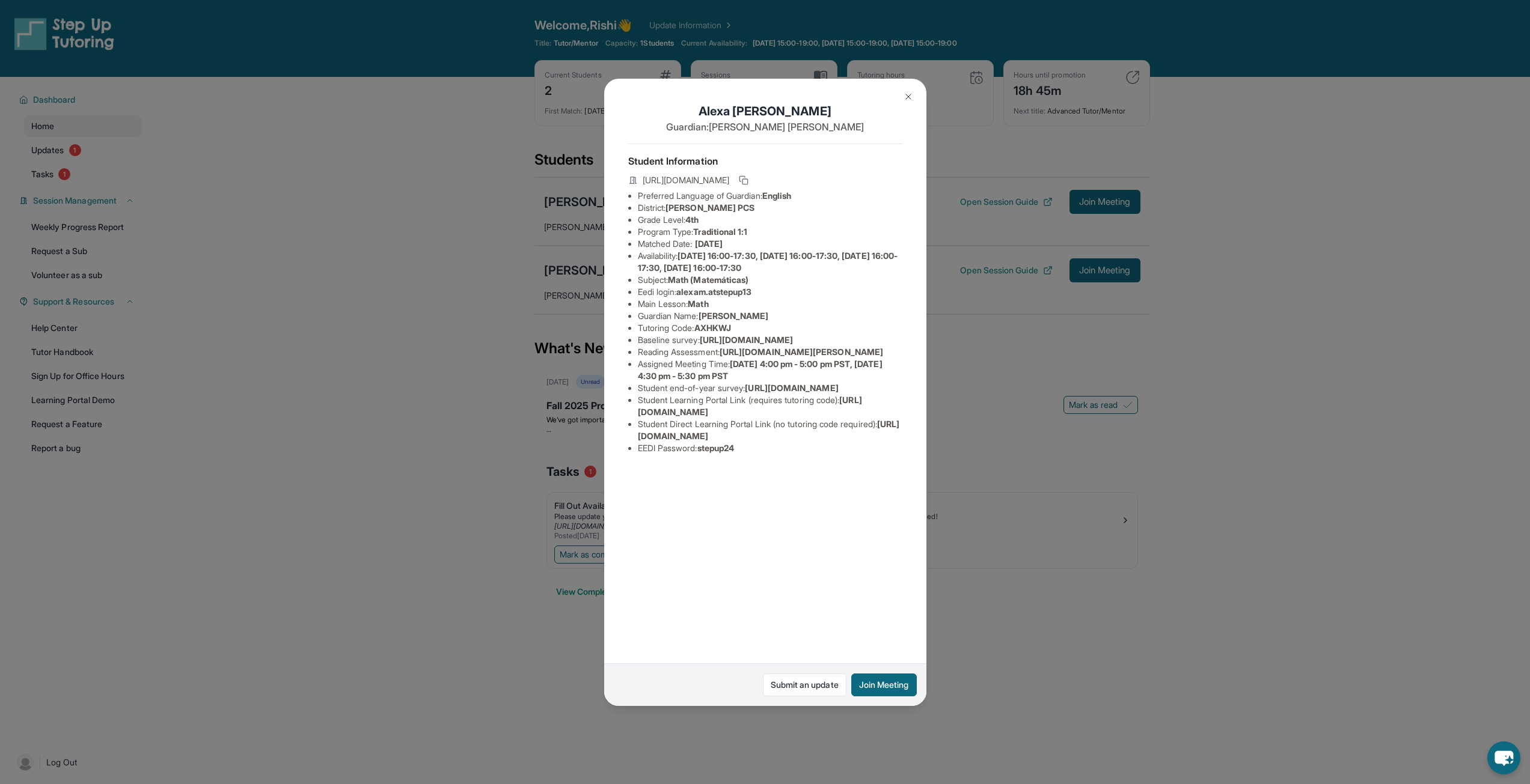
click at [906, 95] on img at bounding box center [909, 97] width 10 height 10
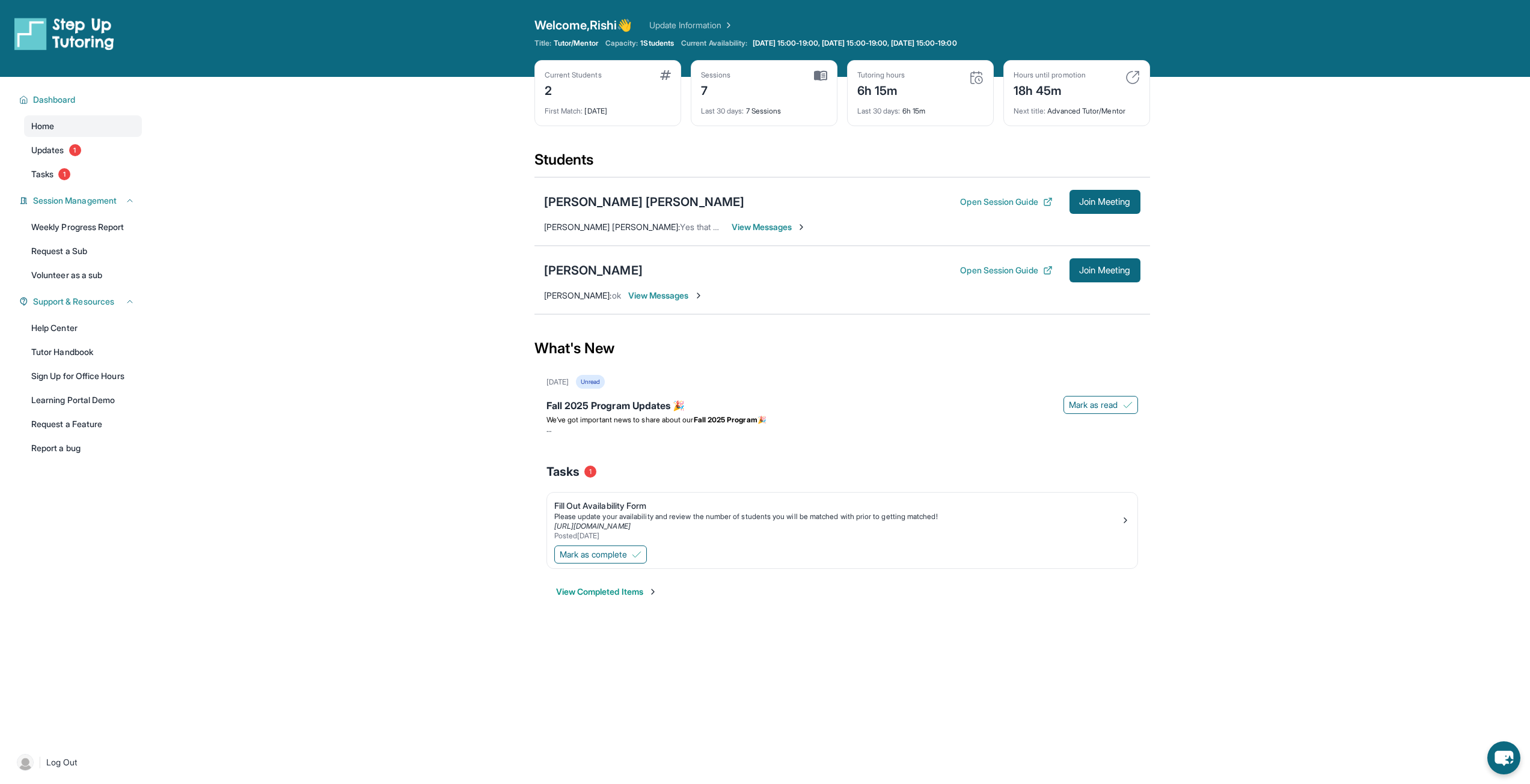
click at [685, 297] on span "View Messages" at bounding box center [666, 296] width 75 height 12
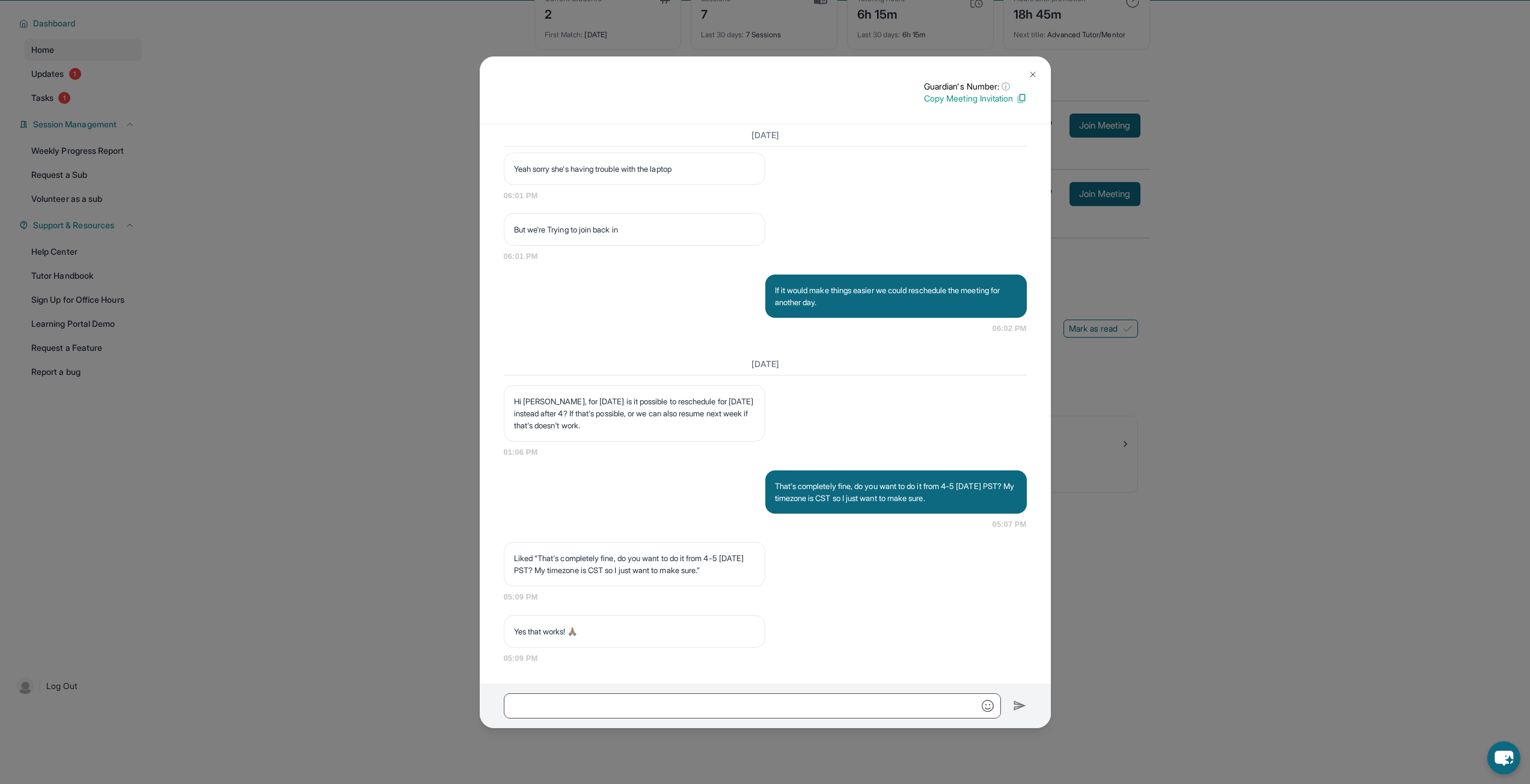
scroll to position [77, 0]
click at [1031, 72] on img at bounding box center [1033, 74] width 10 height 10
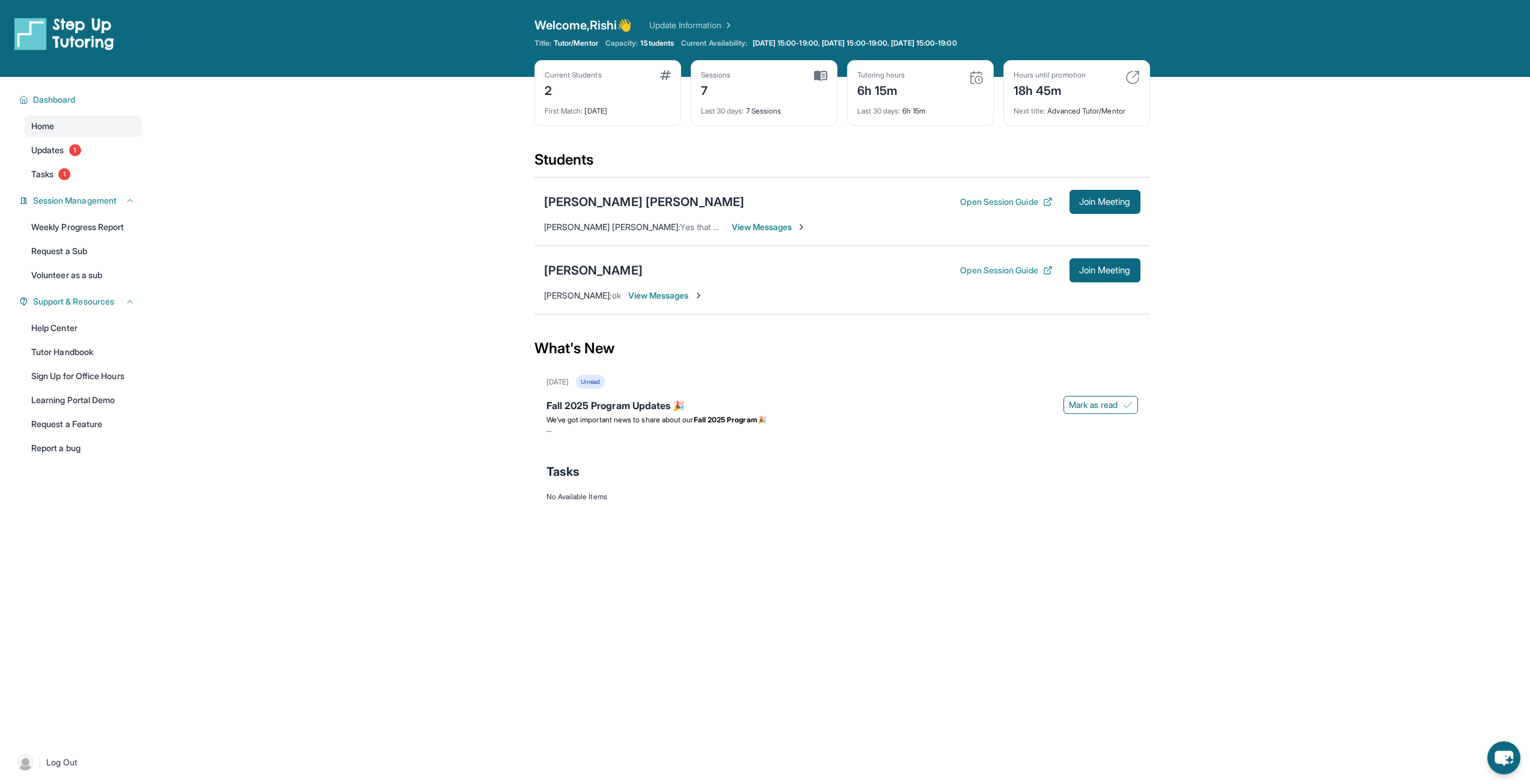
click at [671, 294] on span "View Messages" at bounding box center [666, 296] width 75 height 12
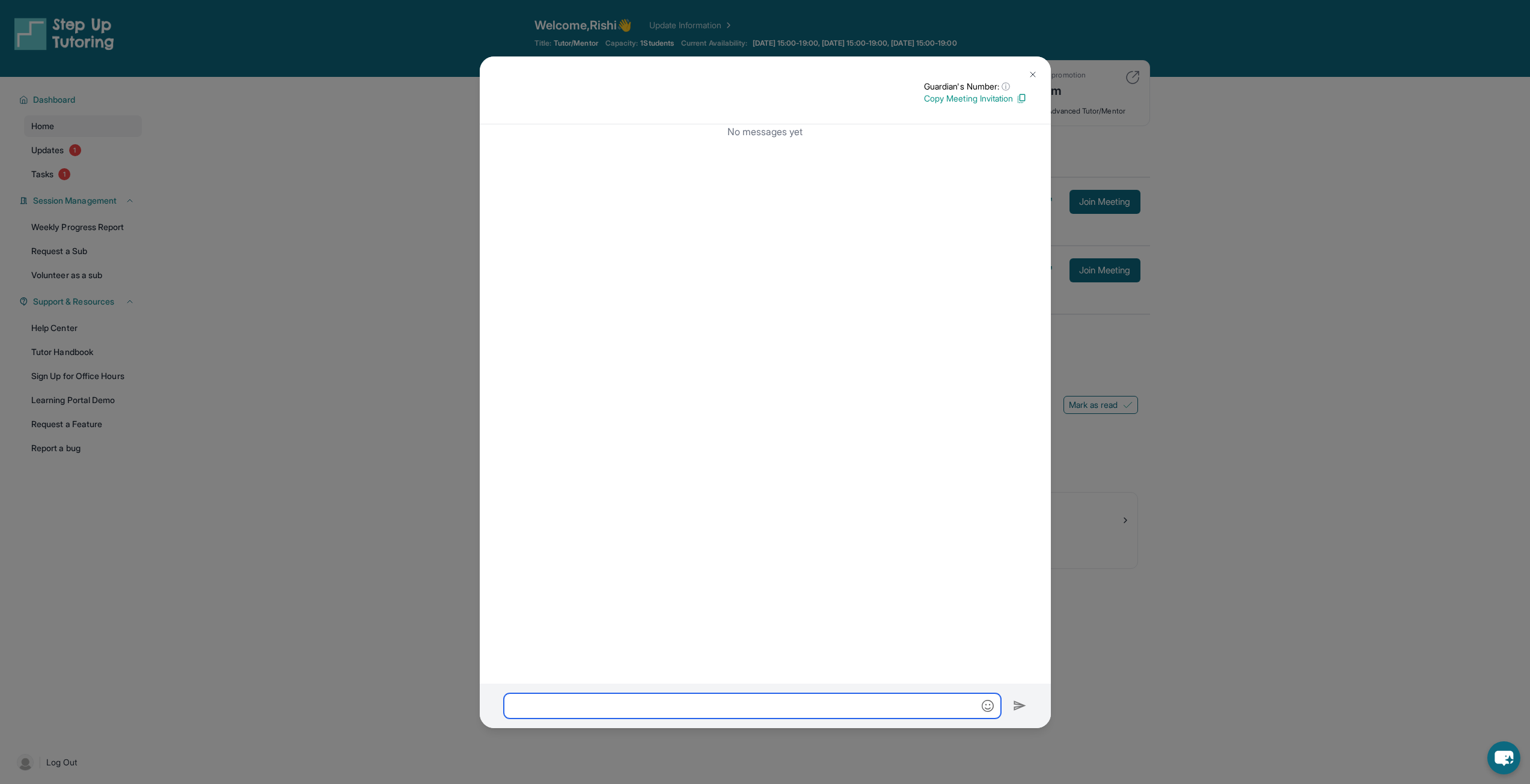
click at [841, 704] on input "text" at bounding box center [752, 706] width 497 height 25
paste input "**********"
click at [877, 706] on input "**********" at bounding box center [752, 706] width 497 height 25
type input "**********"
click at [1027, 706] on img at bounding box center [1020, 706] width 14 height 14
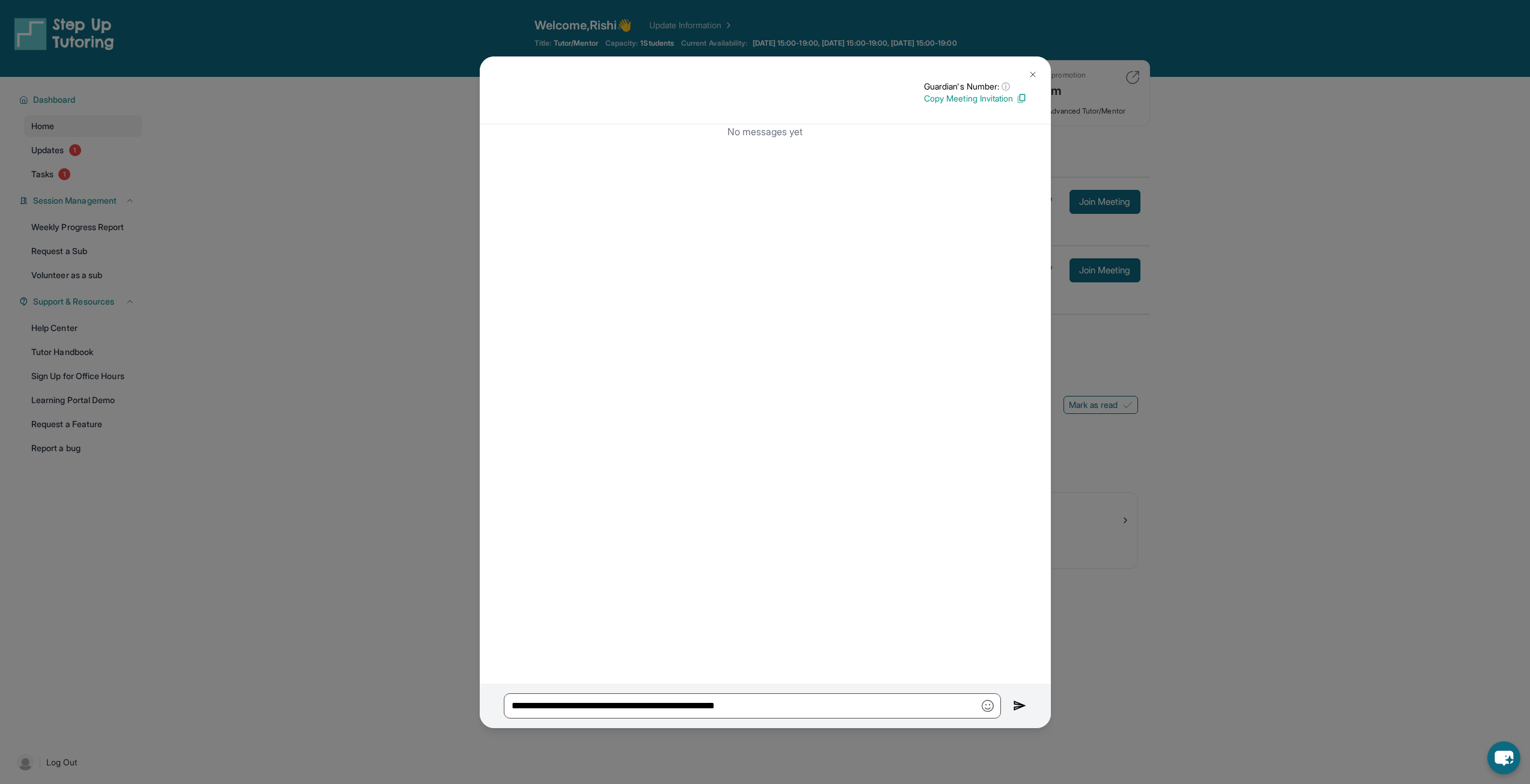
click at [1027, 706] on img at bounding box center [1020, 706] width 14 height 14
click at [1044, 72] on button at bounding box center [1033, 74] width 24 height 24
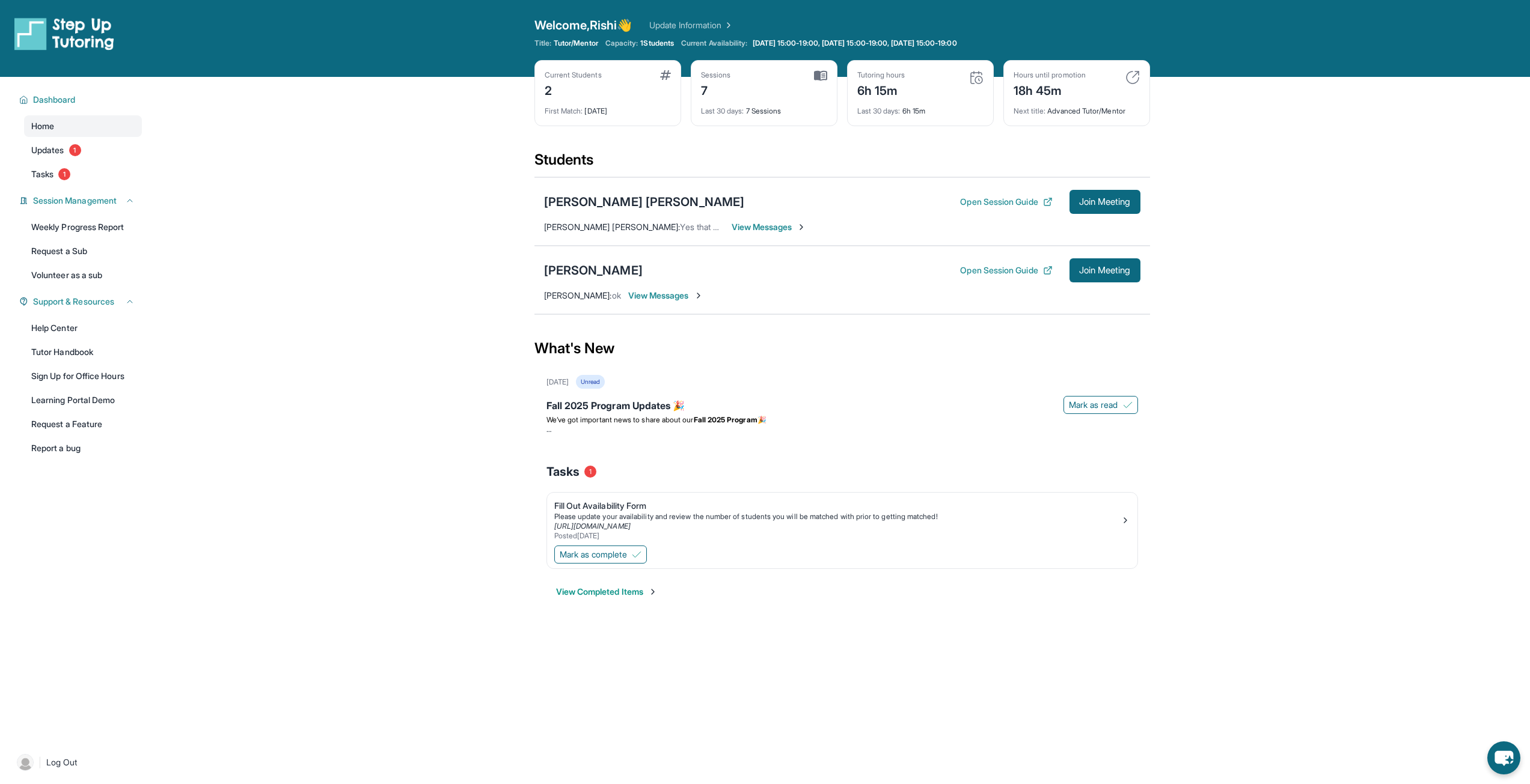
click at [677, 294] on span "View Messages" at bounding box center [666, 296] width 75 height 12
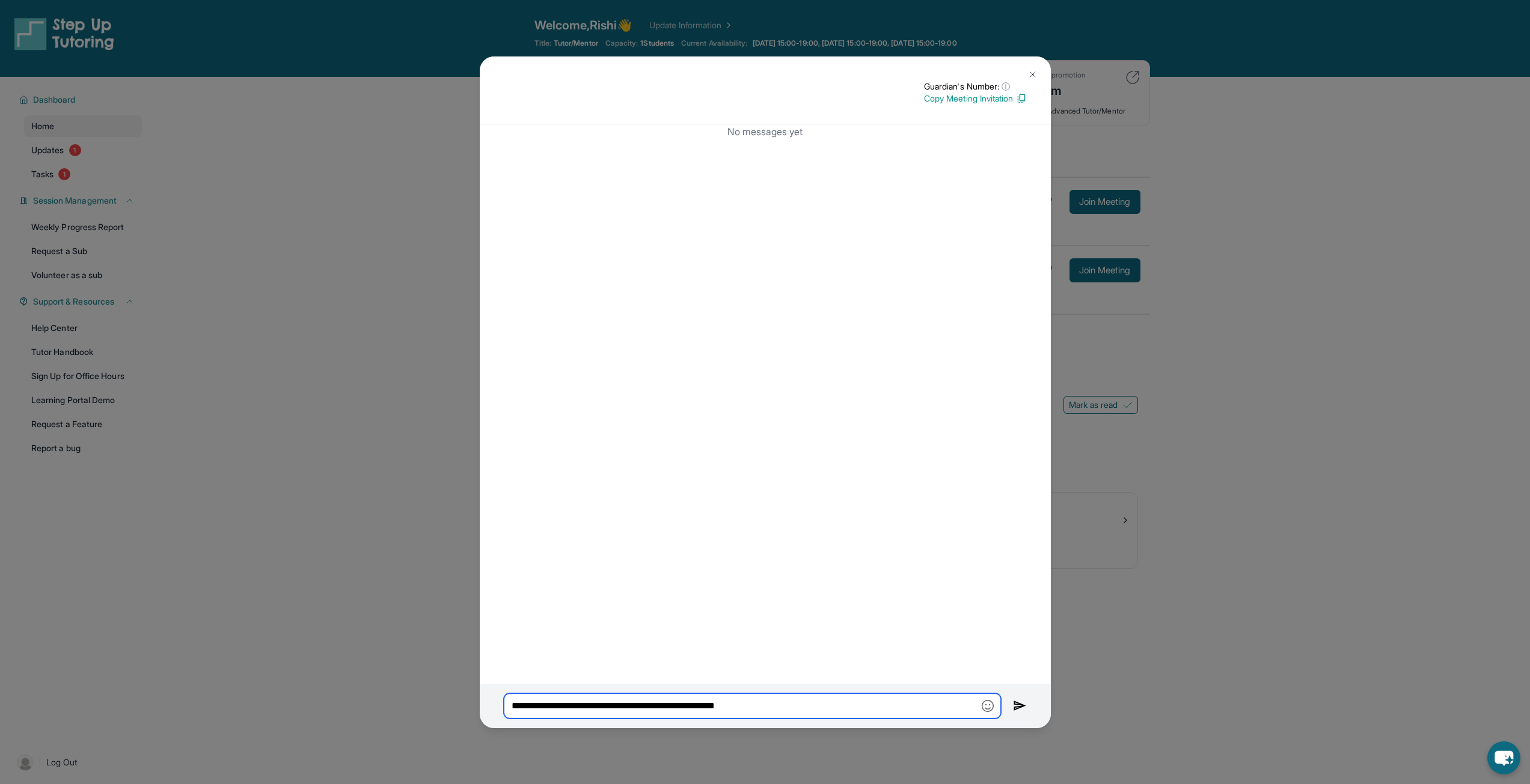
click at [824, 717] on input "**********" at bounding box center [752, 706] width 497 height 25
type input "**********"
click at [1031, 74] on img at bounding box center [1033, 74] width 10 height 10
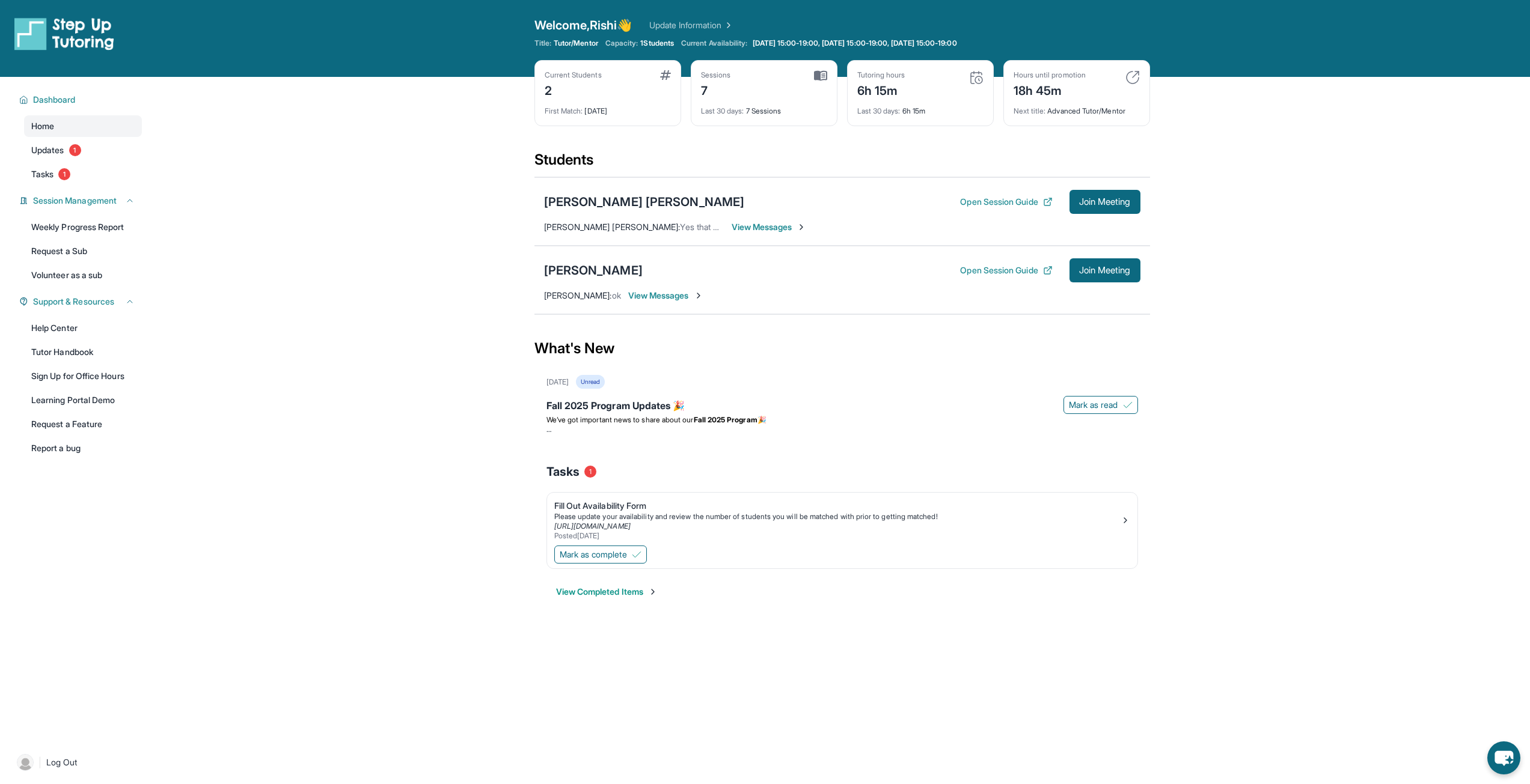
click at [667, 293] on span "View Messages" at bounding box center [666, 296] width 75 height 12
click at [621, 267] on div "[PERSON_NAME]" at bounding box center [593, 270] width 99 height 17
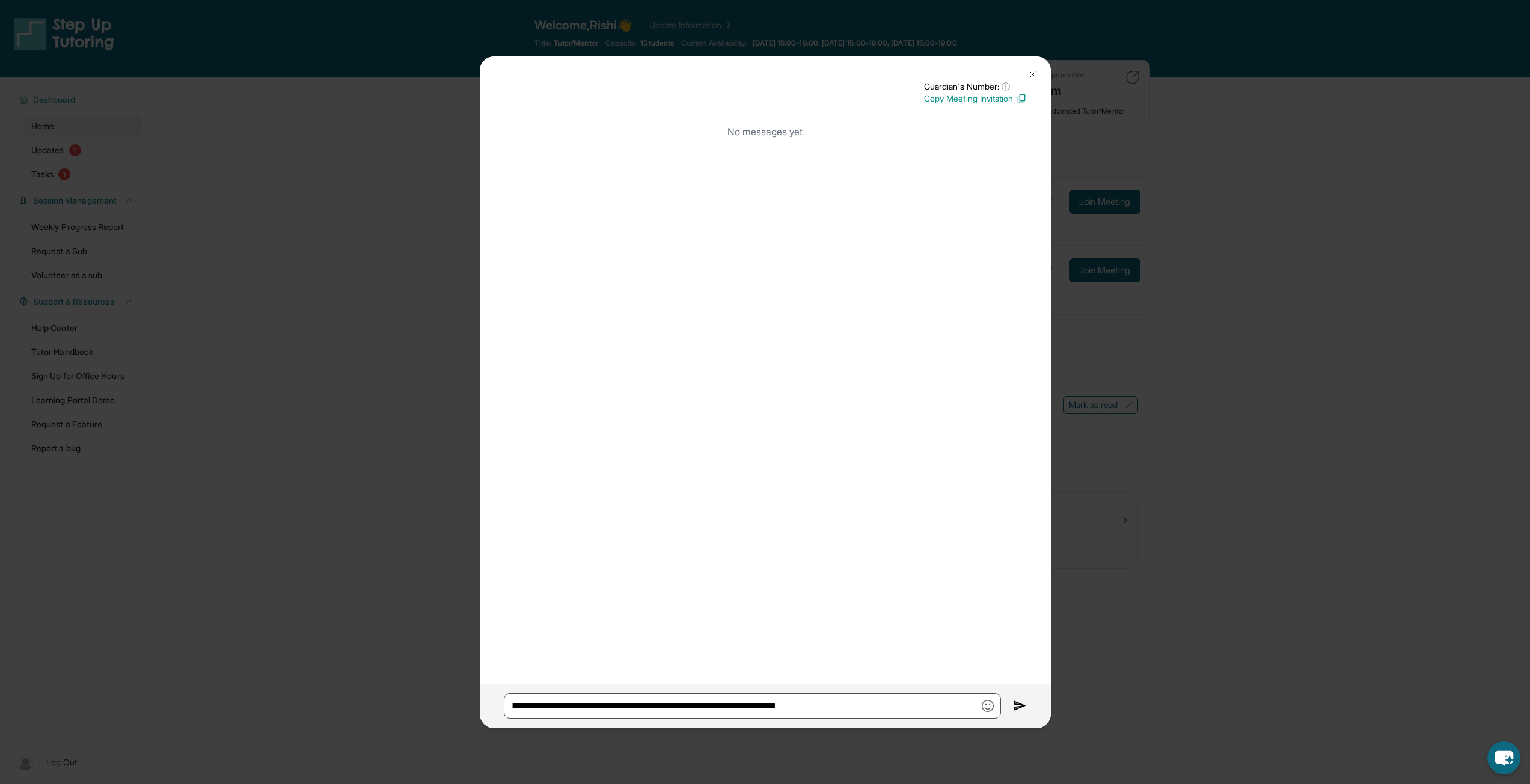
click at [1277, 453] on div "**********" at bounding box center [765, 392] width 1530 height 784
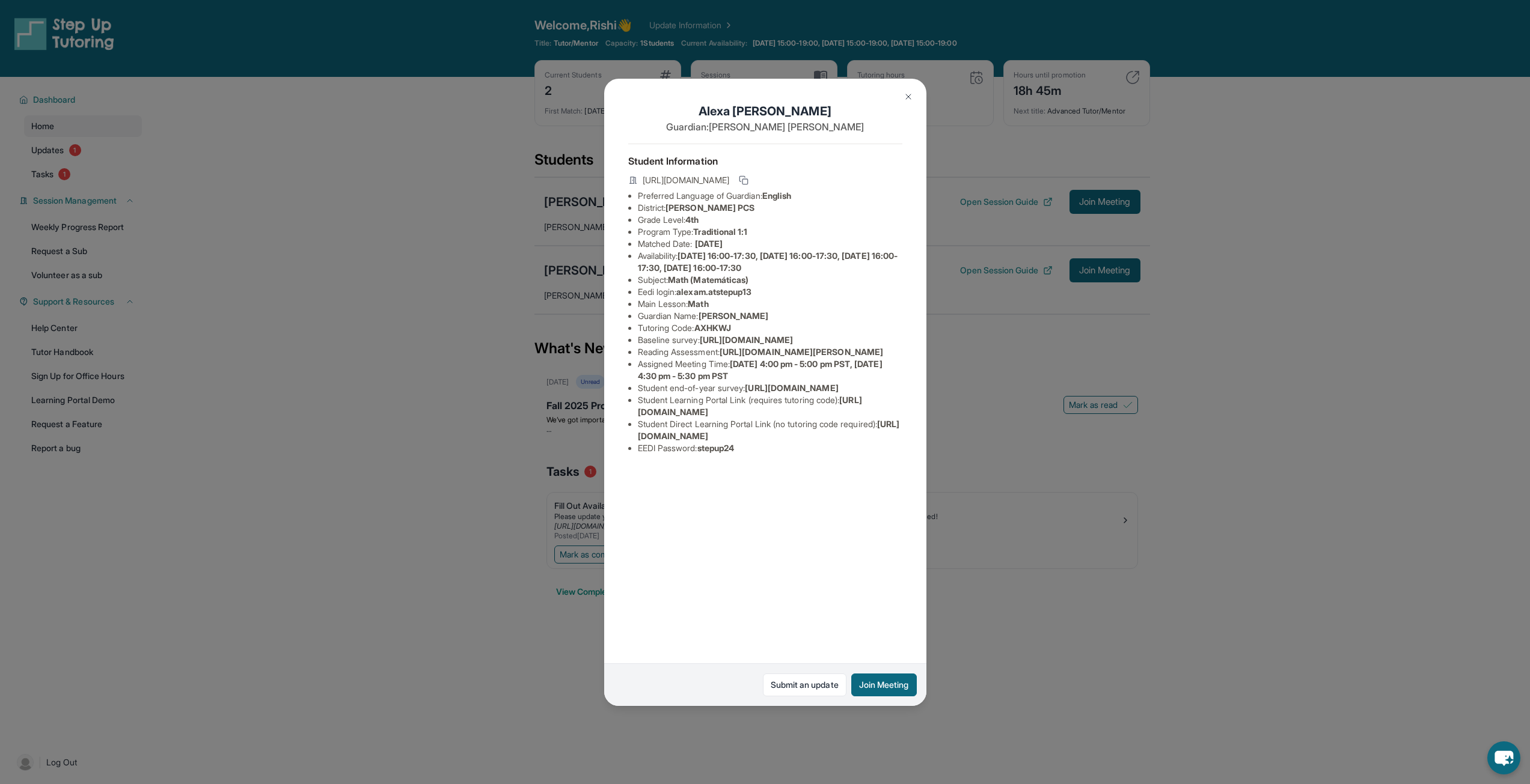
click at [916, 97] on button at bounding box center [908, 96] width 24 height 24
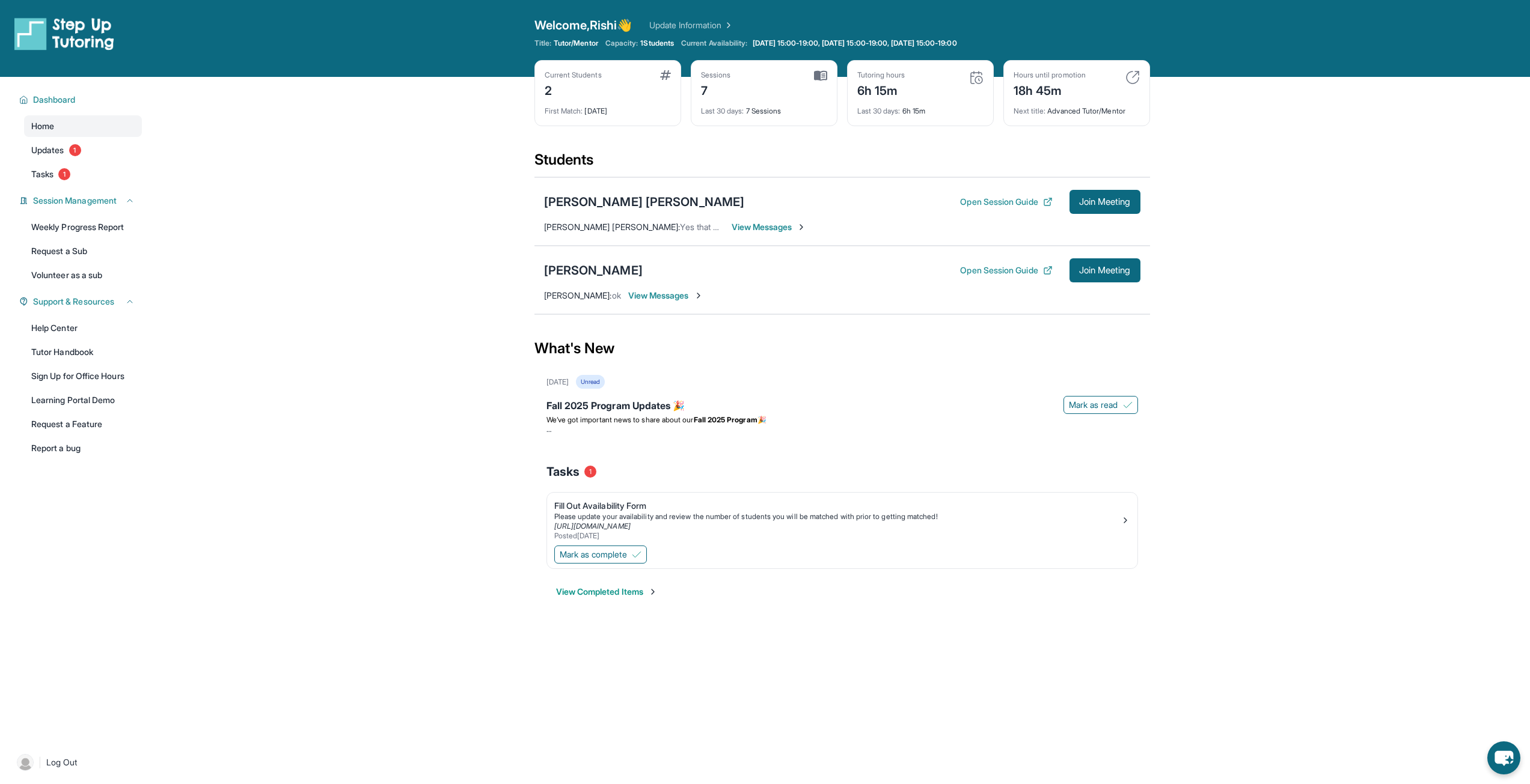
click at [1093, 85] on div "Current Students 2 First Match : [DATE] Sessions 7 Last 30 days : 7 Sessions Tu…" at bounding box center [842, 105] width 616 height 90
